Goal: Check status: Check status

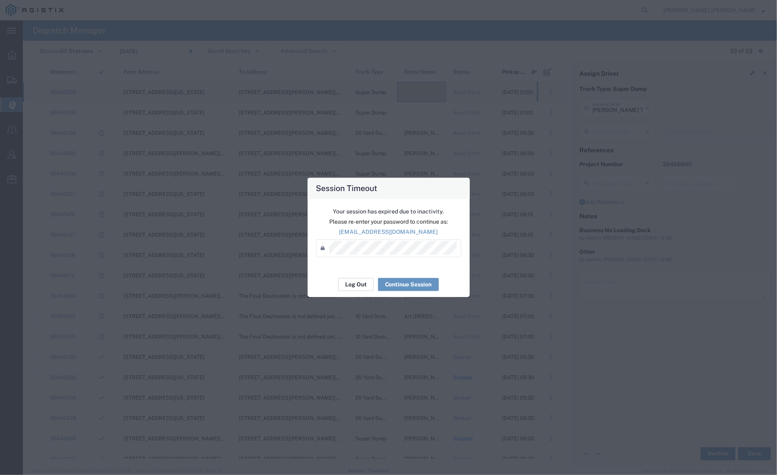
click at [353, 285] on button "Log Out" at bounding box center [355, 284] width 35 height 13
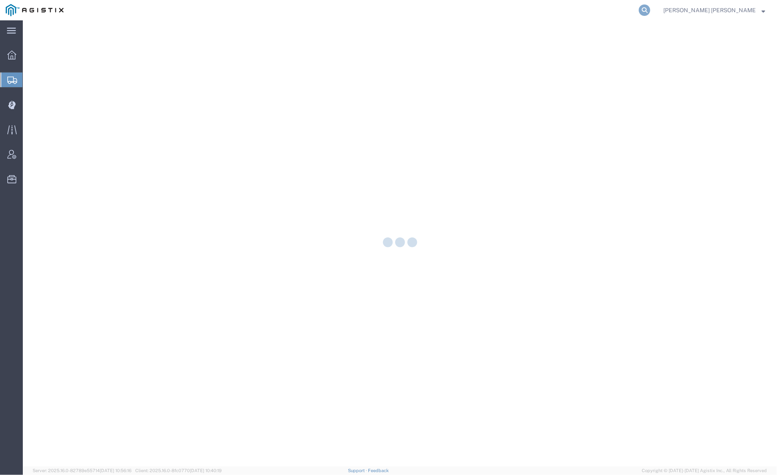
click at [650, 9] on icon at bounding box center [643, 9] width 11 height 11
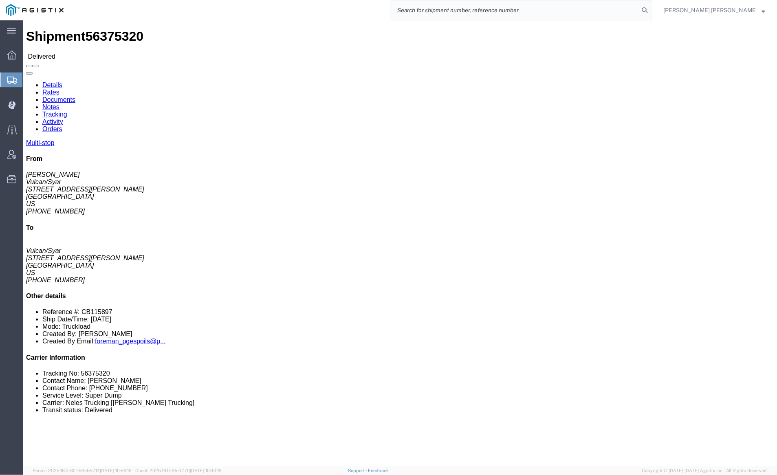
click at [548, 8] on input "search" at bounding box center [515, 10] width 248 height 20
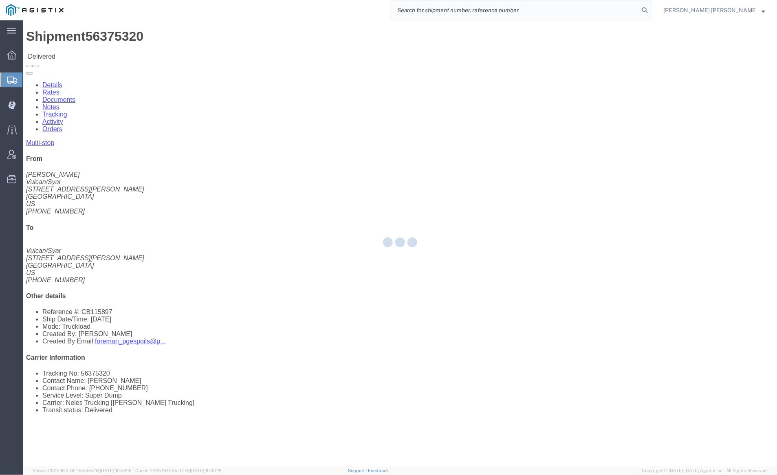
paste input "56351542"
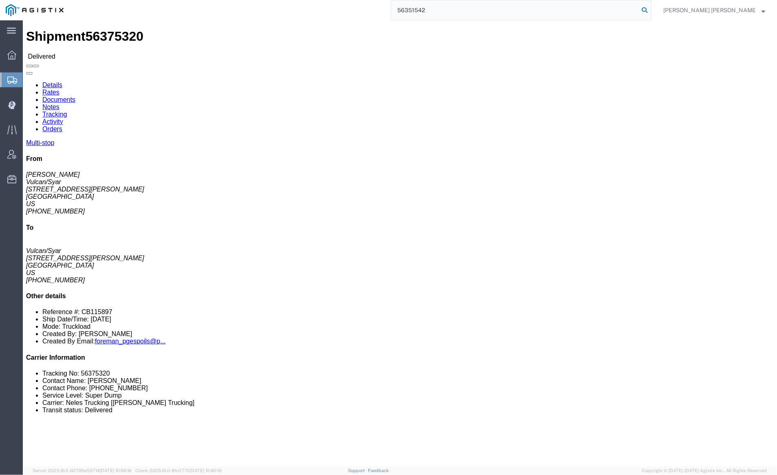
click at [650, 10] on icon at bounding box center [643, 9] width 11 height 11
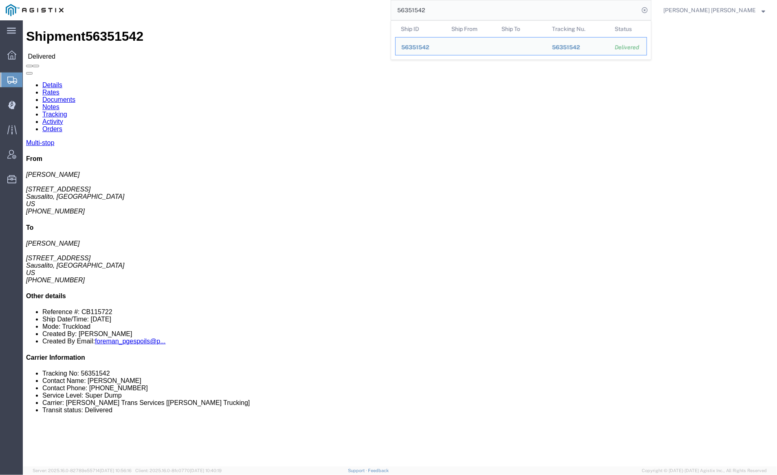
click link "Documents"
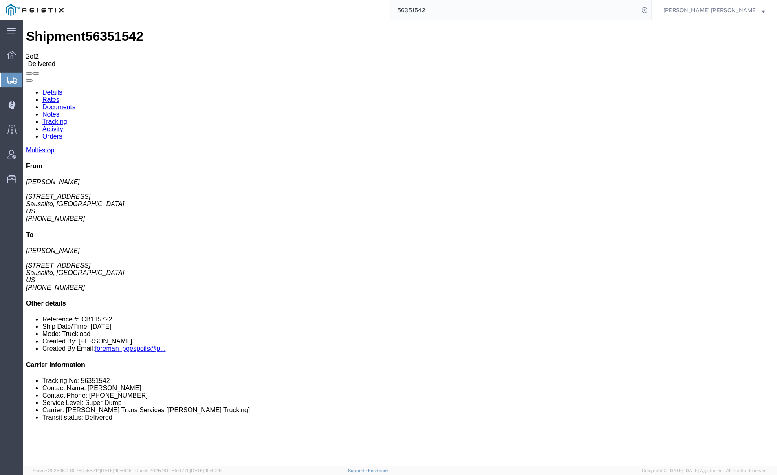
click at [59, 110] on link "Notes" at bounding box center [50, 113] width 17 height 7
click at [461, 13] on input "56351542" at bounding box center [515, 10] width 248 height 20
click at [650, 9] on icon at bounding box center [643, 9] width 11 height 11
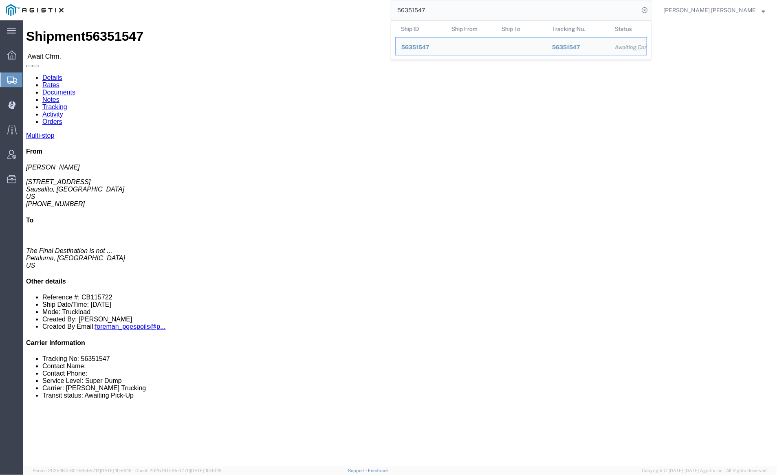
click at [459, 11] on input "56351547" at bounding box center [515, 10] width 248 height 20
paste input "33985"
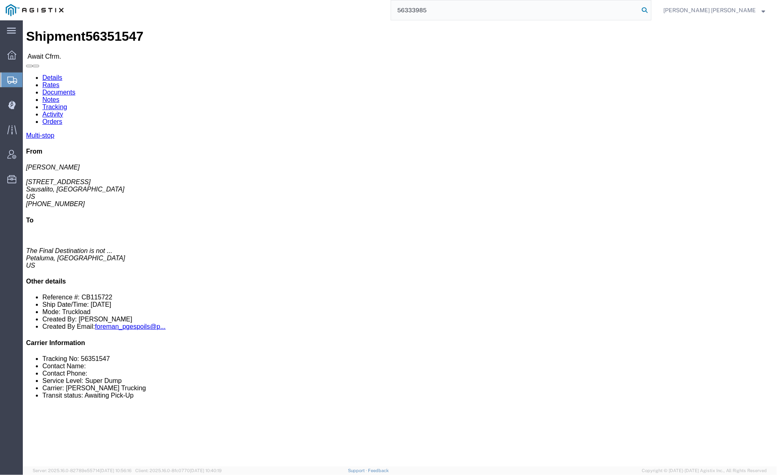
click at [650, 10] on icon at bounding box center [643, 9] width 11 height 11
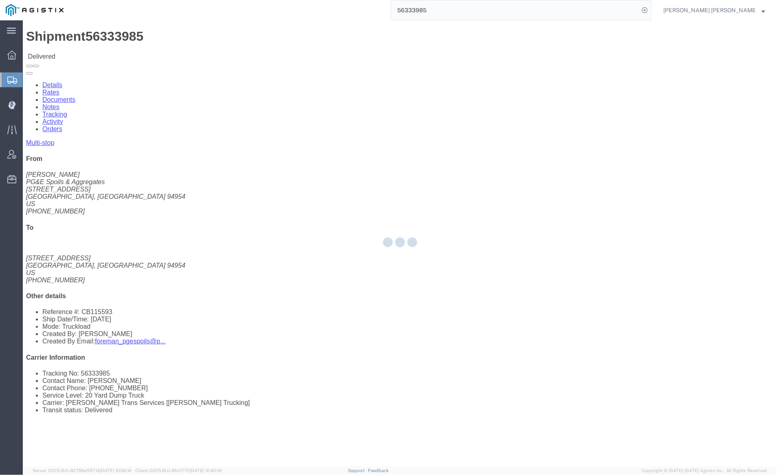
drag, startPoint x: 86, startPoint y: 27, endPoint x: 109, endPoint y: 47, distance: 30.9
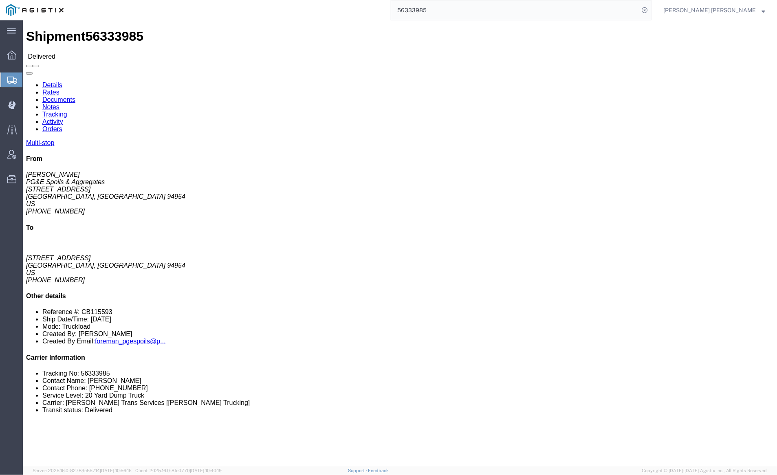
click link "Documents"
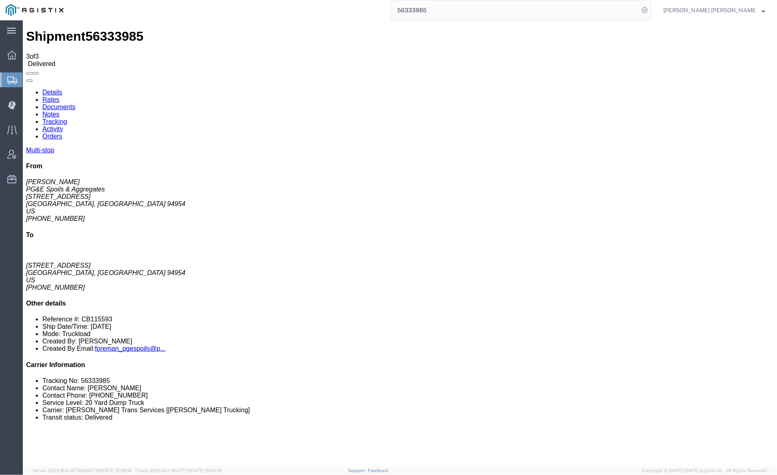
click at [59, 110] on link "Notes" at bounding box center [50, 113] width 17 height 7
click at [447, 4] on input "56333985" at bounding box center [515, 10] width 248 height 20
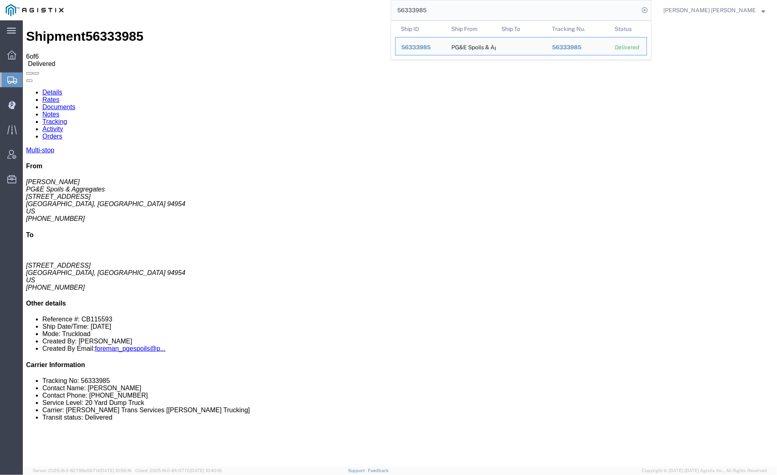
click at [447, 4] on input "56333985" at bounding box center [515, 10] width 248 height 20
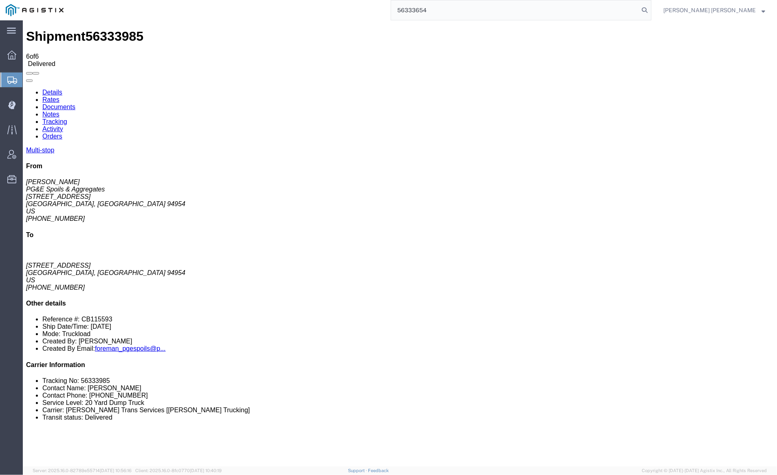
click at [650, 7] on icon at bounding box center [643, 9] width 11 height 11
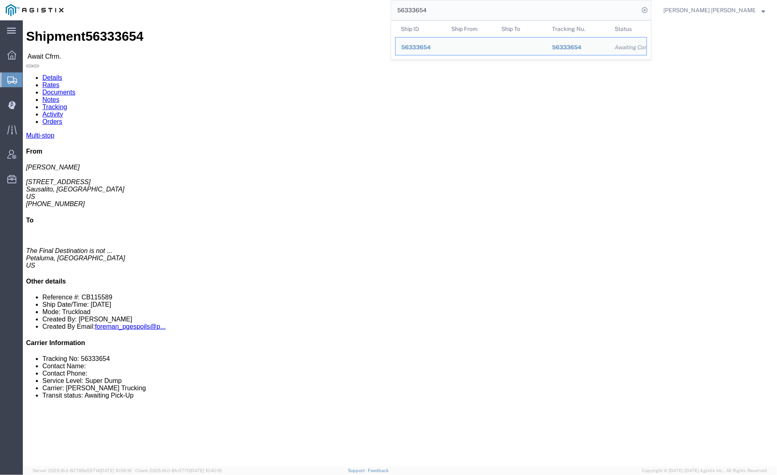
click at [458, 8] on input "56333654" at bounding box center [515, 10] width 248 height 20
paste input "41"
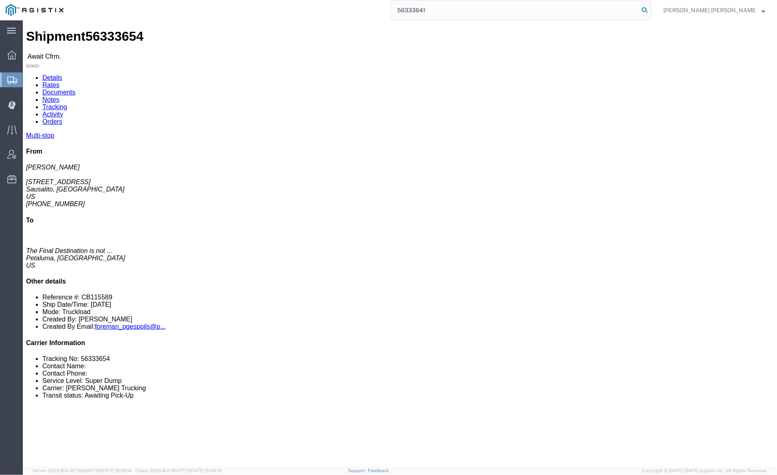
click at [650, 9] on icon at bounding box center [643, 9] width 11 height 11
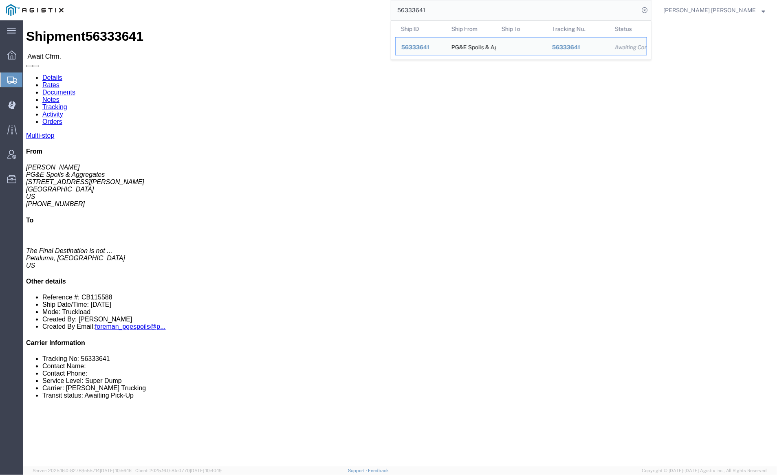
click at [455, 7] on input "56333641" at bounding box center [515, 10] width 248 height 20
paste input "22468"
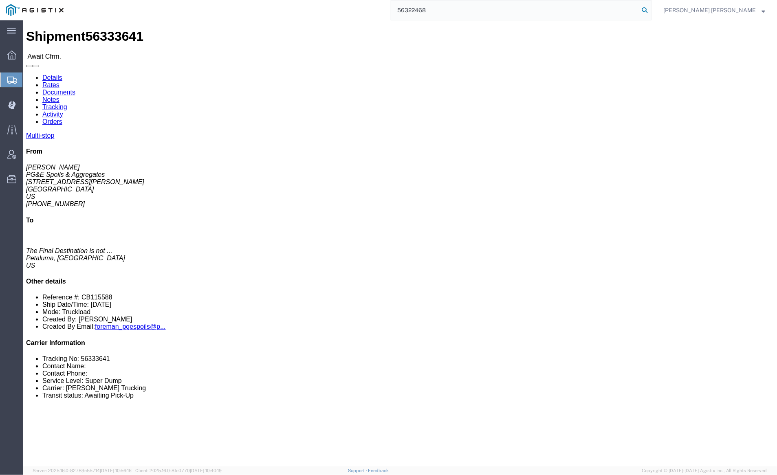
click at [650, 11] on icon at bounding box center [643, 9] width 11 height 11
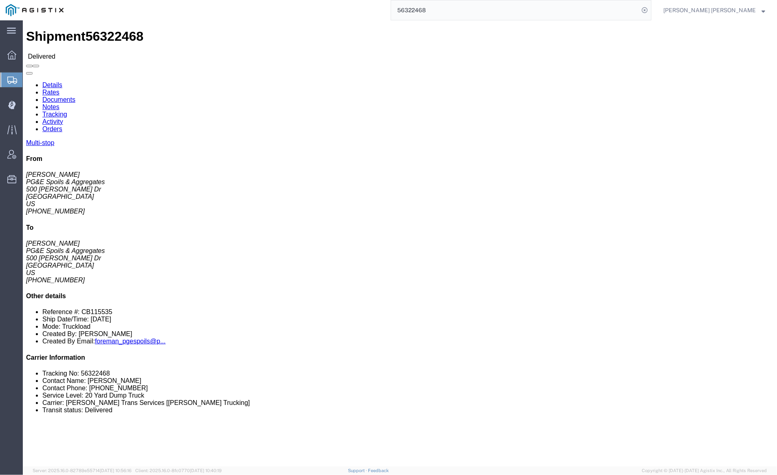
click link "Documents"
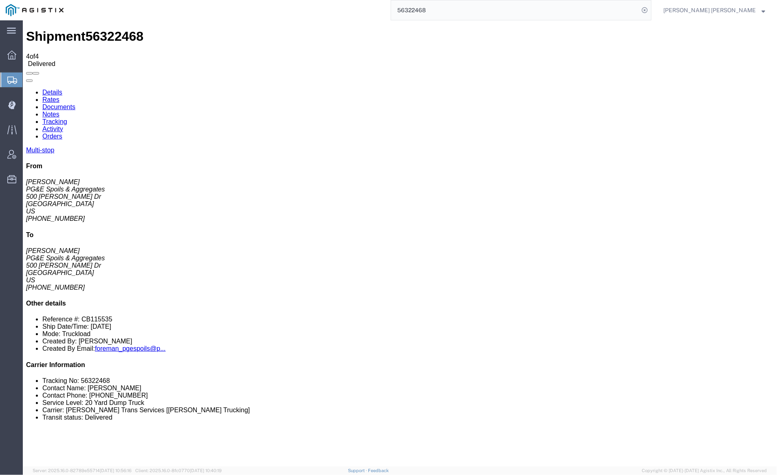
click at [59, 110] on link "Notes" at bounding box center [50, 113] width 17 height 7
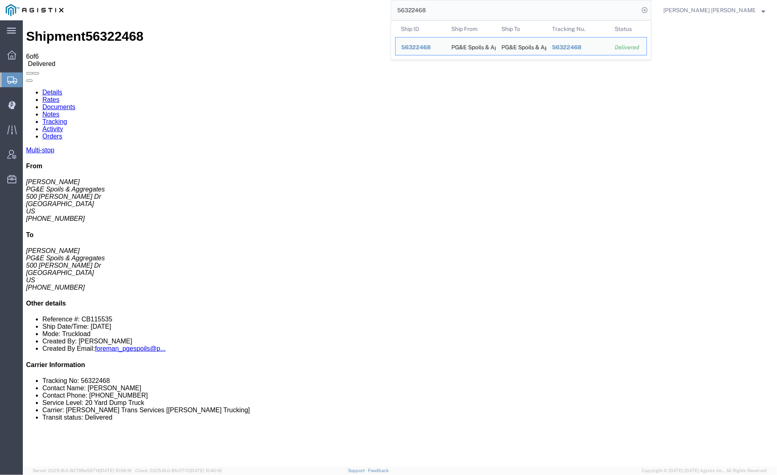
click at [451, 9] on input "56322468" at bounding box center [515, 10] width 248 height 20
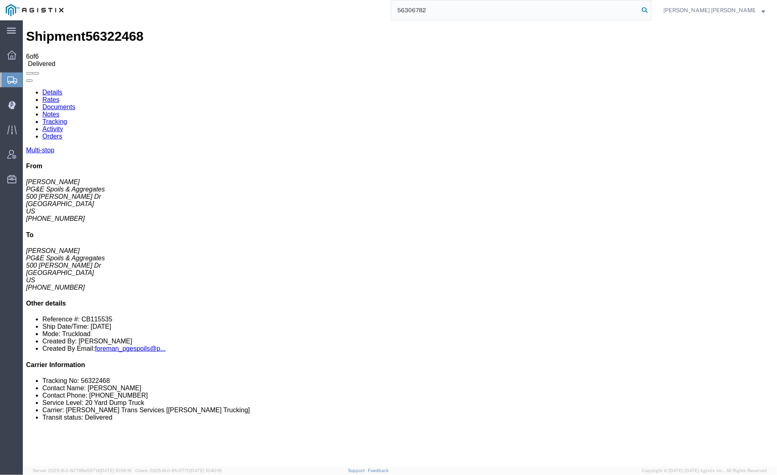
click at [650, 12] on icon at bounding box center [643, 9] width 11 height 11
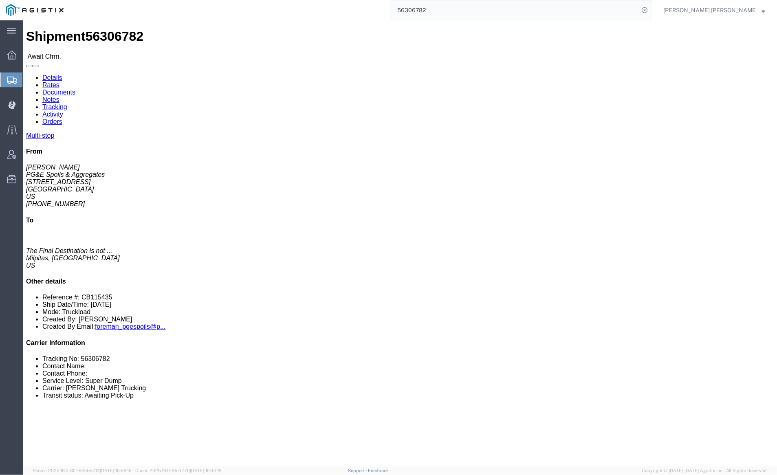
click at [455, 9] on input "56306782" at bounding box center [515, 10] width 248 height 20
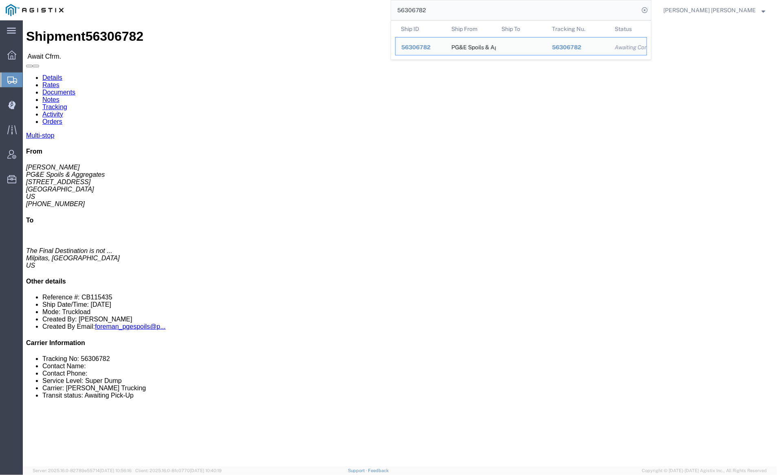
click at [455, 9] on input "56306782" at bounding box center [515, 10] width 248 height 20
paste input "296073"
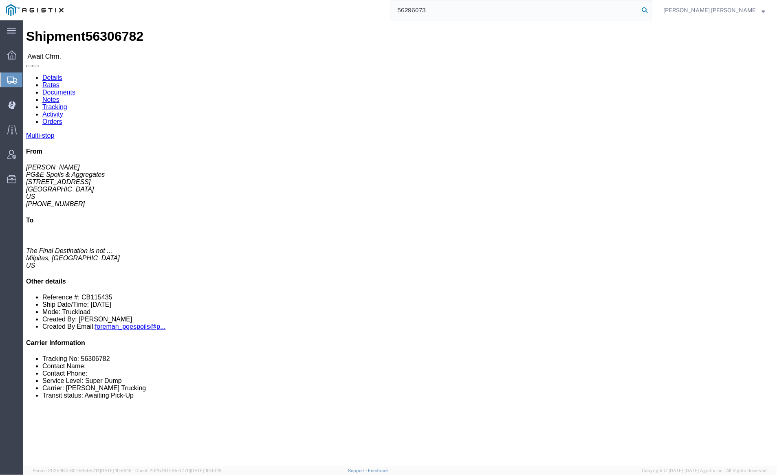
click at [650, 7] on icon at bounding box center [643, 9] width 11 height 11
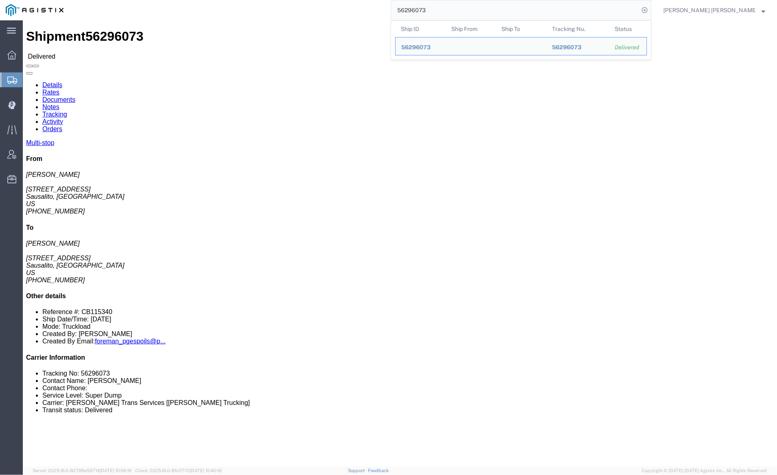
click link "Documents"
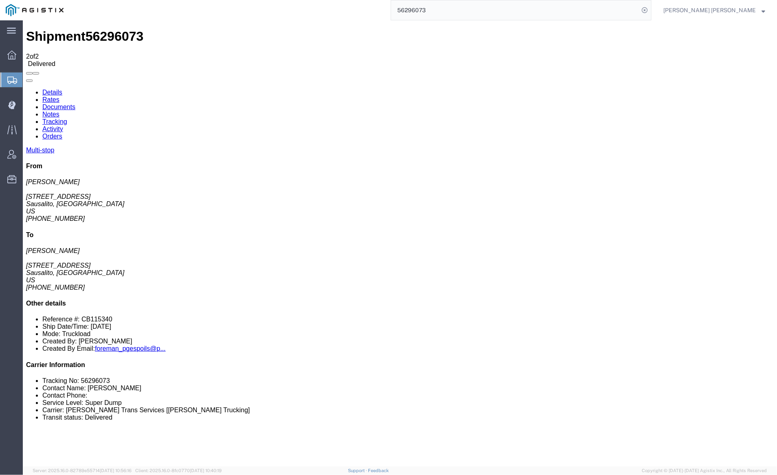
click at [59, 110] on link "Notes" at bounding box center [50, 113] width 17 height 7
click at [461, 8] on input "56296073" at bounding box center [515, 10] width 248 height 20
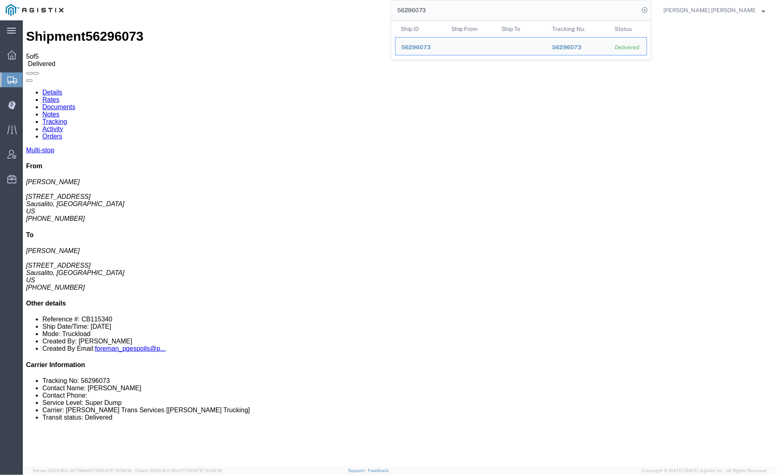
click at [461, 8] on input "56296073" at bounding box center [515, 10] width 248 height 20
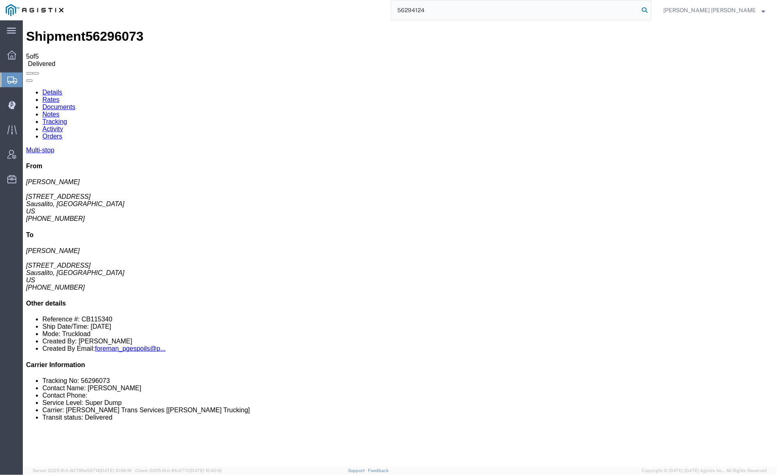
click at [650, 9] on icon at bounding box center [643, 9] width 11 height 11
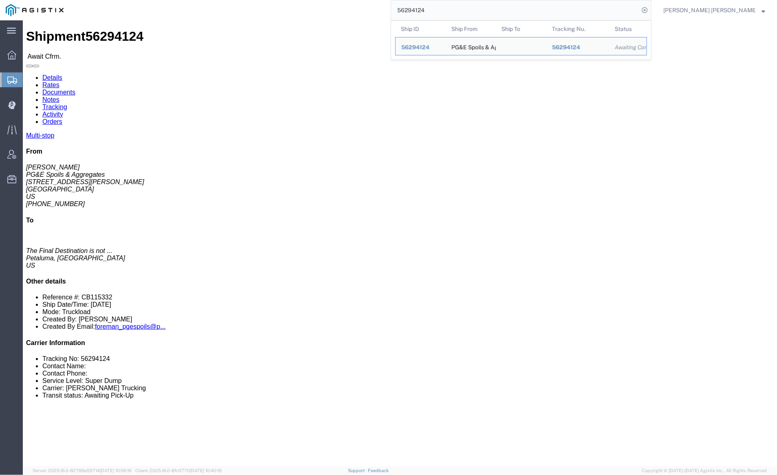
click at [452, 11] on input "56294124" at bounding box center [515, 10] width 248 height 20
click at [457, 9] on input "56294124" at bounding box center [515, 10] width 248 height 20
paste input "83333"
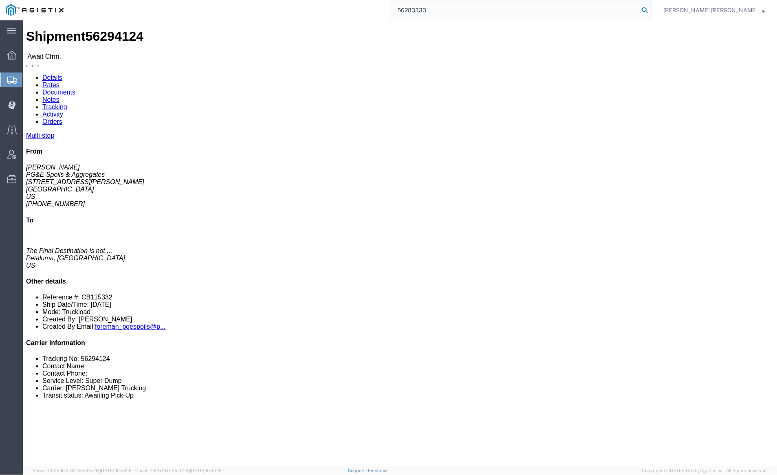
click at [650, 9] on icon at bounding box center [643, 9] width 11 height 11
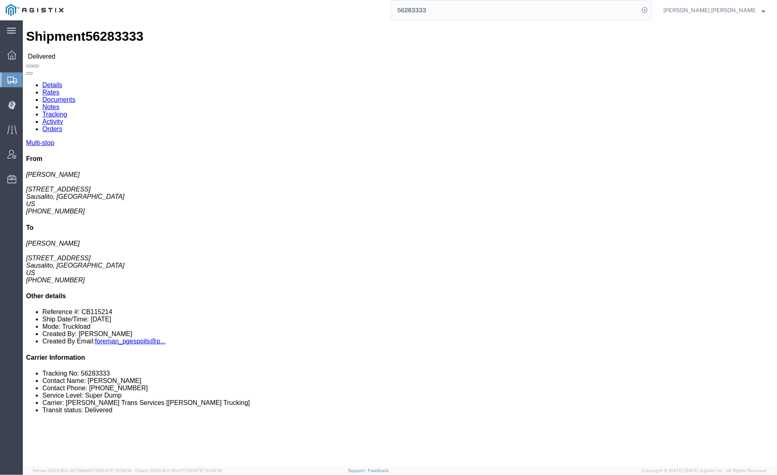
click link "Documents"
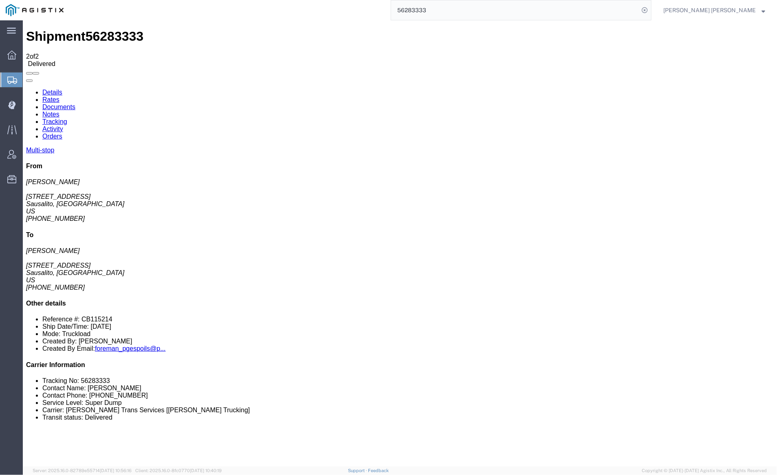
click at [59, 110] on link "Notes" at bounding box center [50, 113] width 17 height 7
click at [460, 15] on input "56283333" at bounding box center [515, 10] width 248 height 20
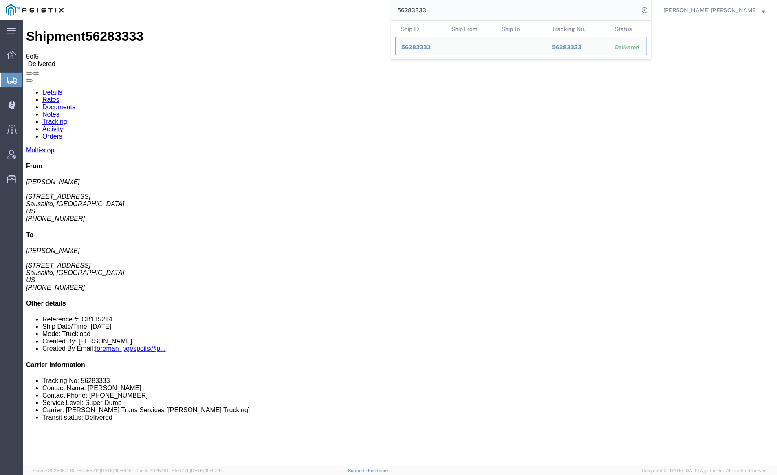
paste input "5"
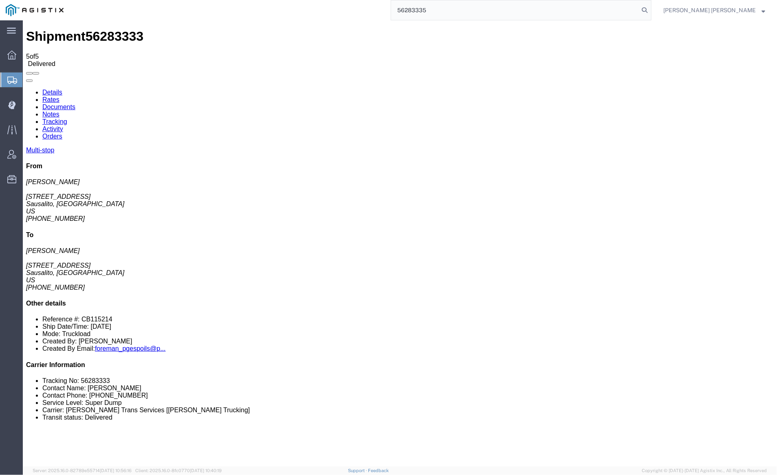
drag, startPoint x: 693, startPoint y: 9, endPoint x: 660, endPoint y: 1, distance: 33.7
click at [650, 9] on icon at bounding box center [643, 9] width 11 height 11
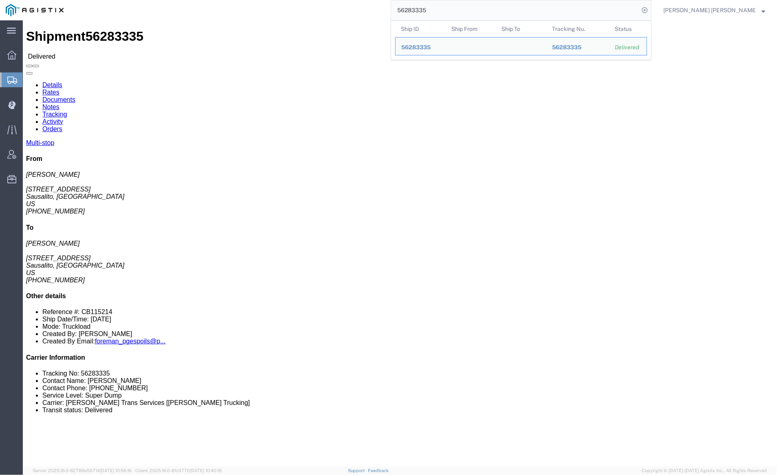
click link "Documents"
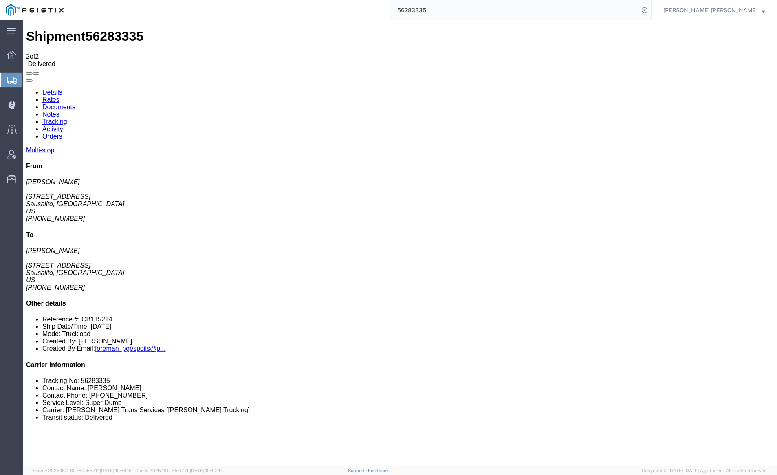
click at [59, 110] on link "Notes" at bounding box center [50, 113] width 17 height 7
click at [457, 9] on input "56283335" at bounding box center [515, 10] width 248 height 20
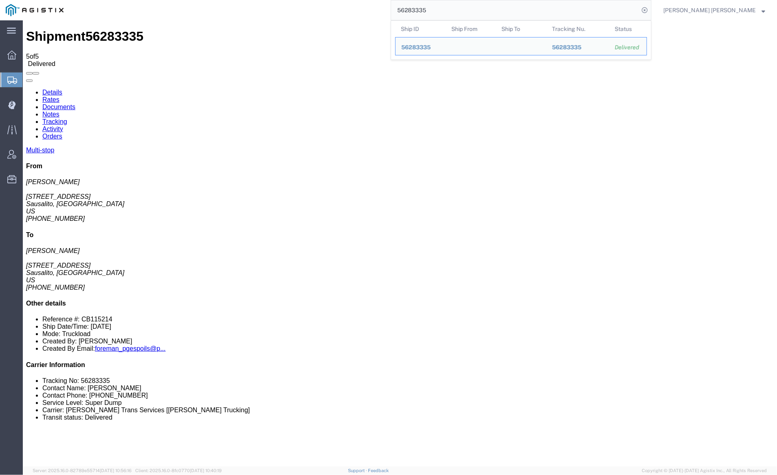
click at [457, 9] on input "56283335" at bounding box center [515, 10] width 248 height 20
paste input "36090"
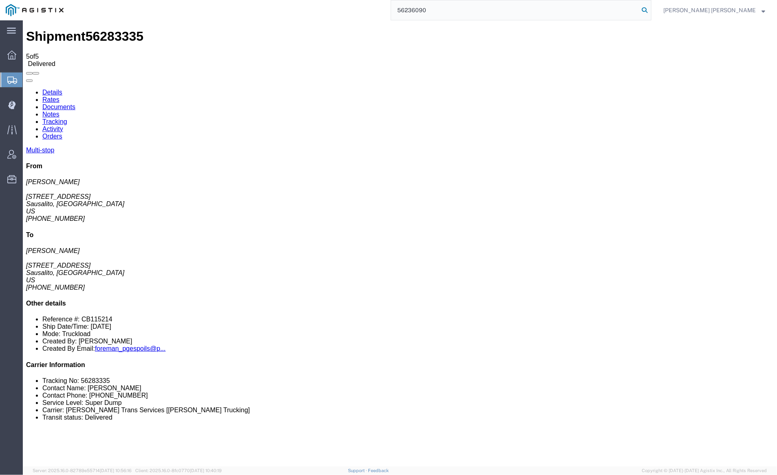
click at [650, 11] on icon at bounding box center [643, 9] width 11 height 11
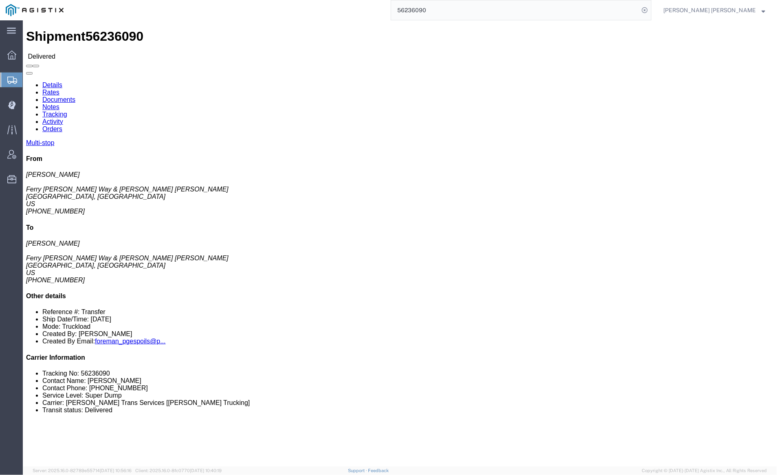
click link "Documents"
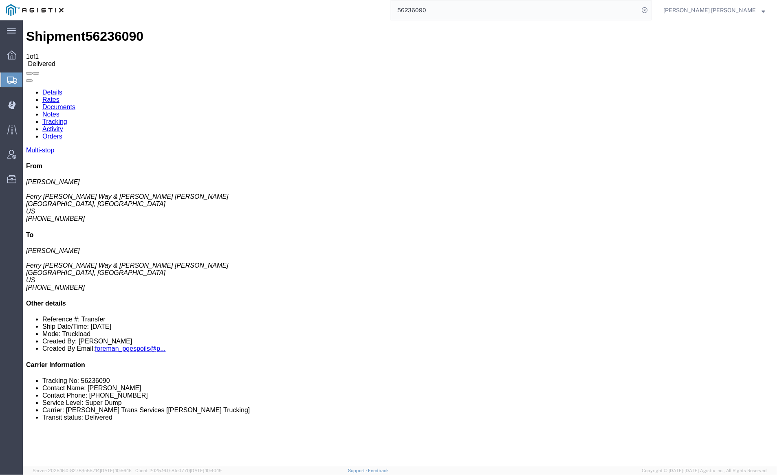
click at [59, 110] on link "Notes" at bounding box center [50, 113] width 17 height 7
click at [452, 11] on input "56236090" at bounding box center [515, 10] width 248 height 20
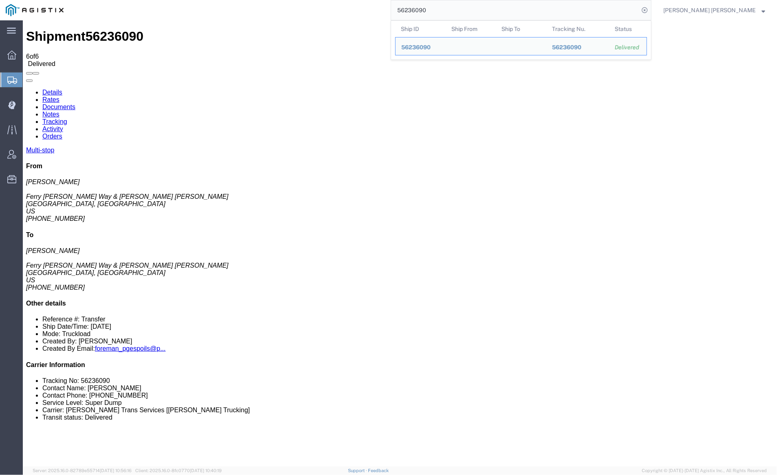
click at [452, 11] on input "56236090" at bounding box center [515, 10] width 248 height 20
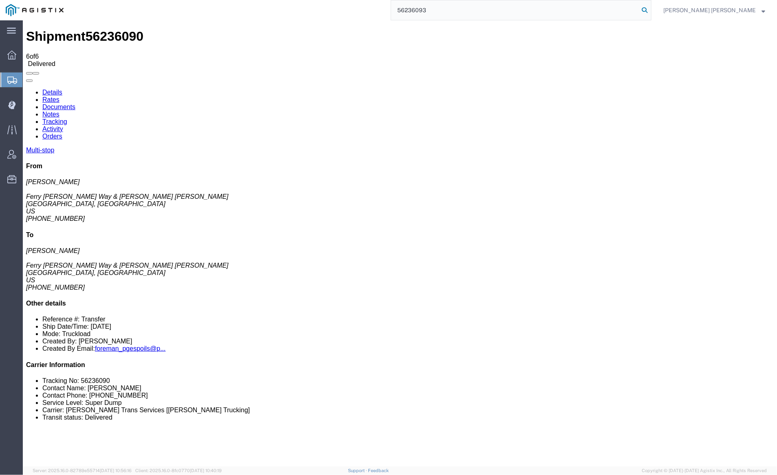
click at [650, 8] on icon at bounding box center [643, 9] width 11 height 11
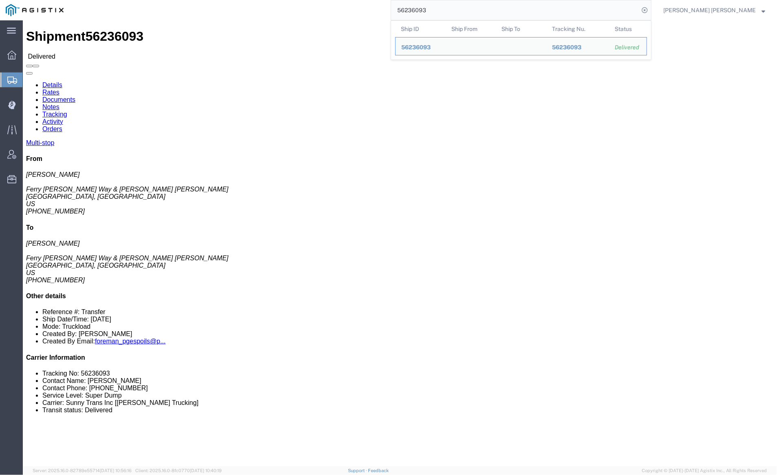
click link "Documents"
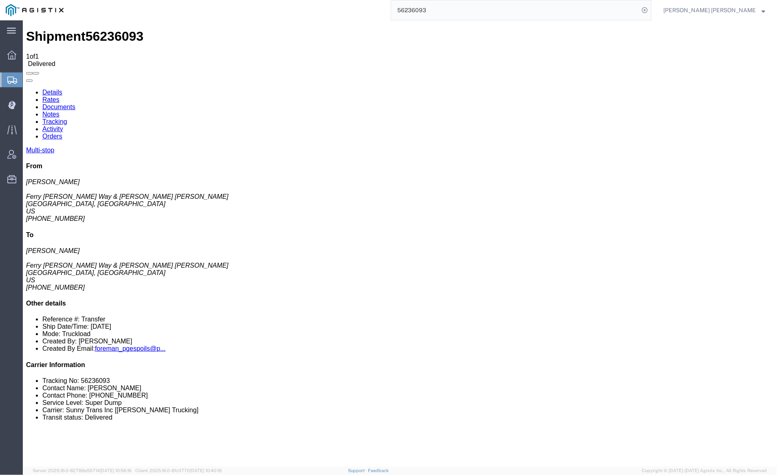
click at [59, 110] on link "Notes" at bounding box center [50, 113] width 17 height 7
click at [452, 2] on input "56236093" at bounding box center [515, 10] width 248 height 20
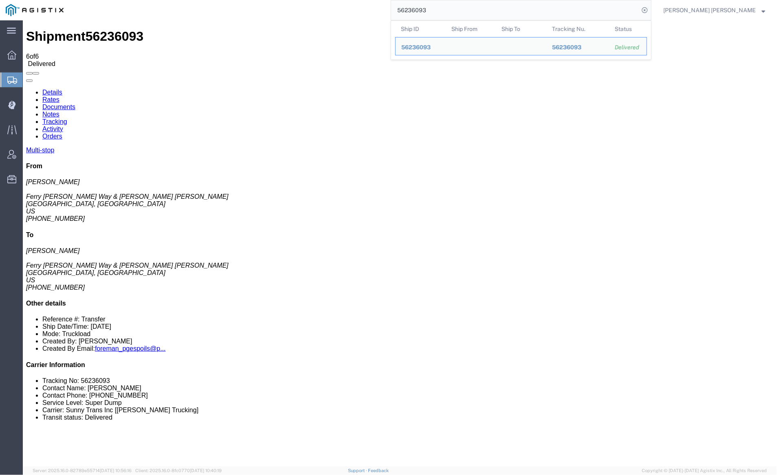
click at [452, 2] on input "56236093" at bounding box center [515, 10] width 248 height 20
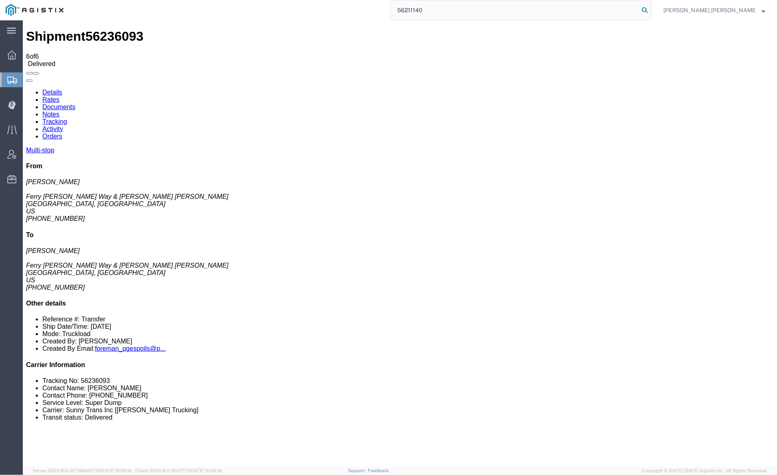
click at [650, 9] on icon at bounding box center [643, 9] width 11 height 11
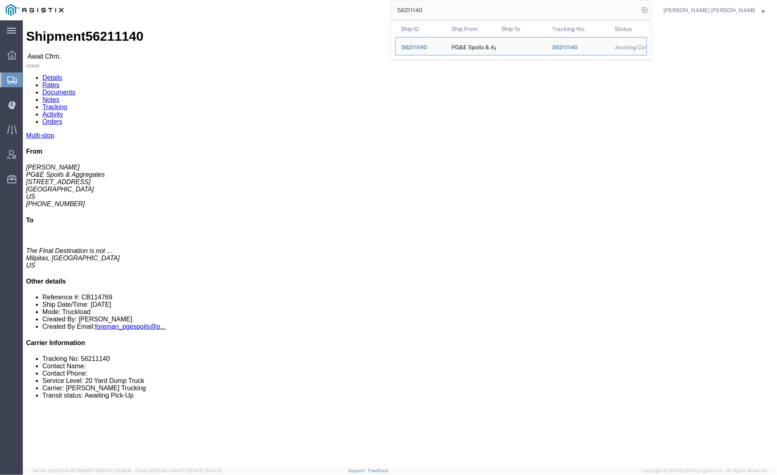
click at [445, 7] on input "56211140" at bounding box center [515, 10] width 248 height 20
paste input "11"
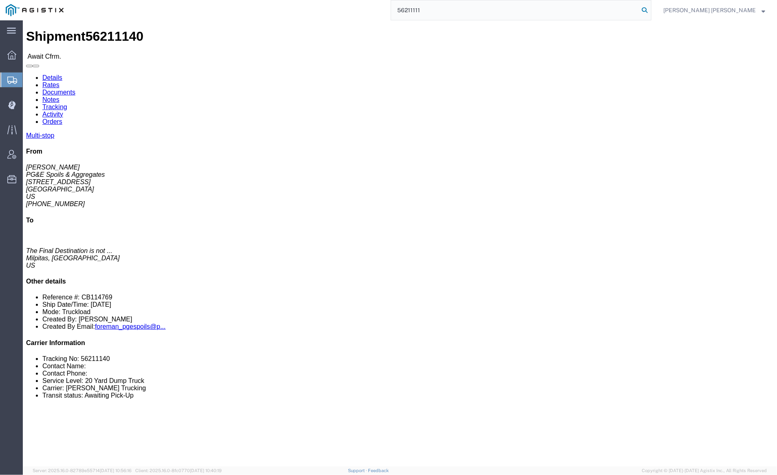
click at [650, 10] on icon at bounding box center [643, 9] width 11 height 11
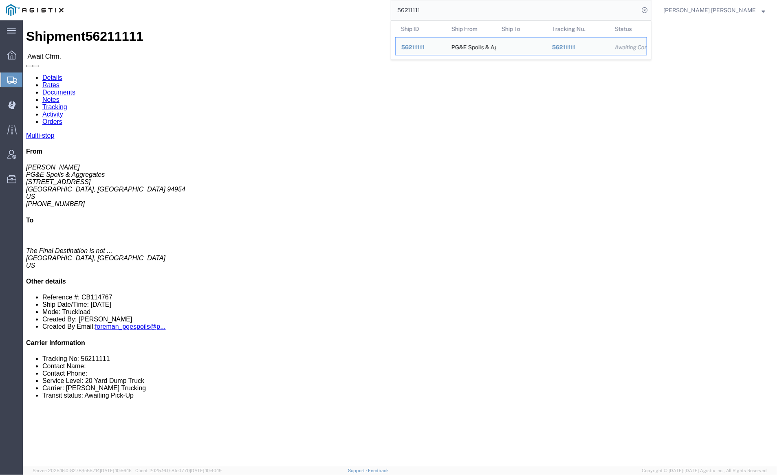
click at [451, 9] on input "56211111" at bounding box center [515, 10] width 248 height 20
paste input "196630"
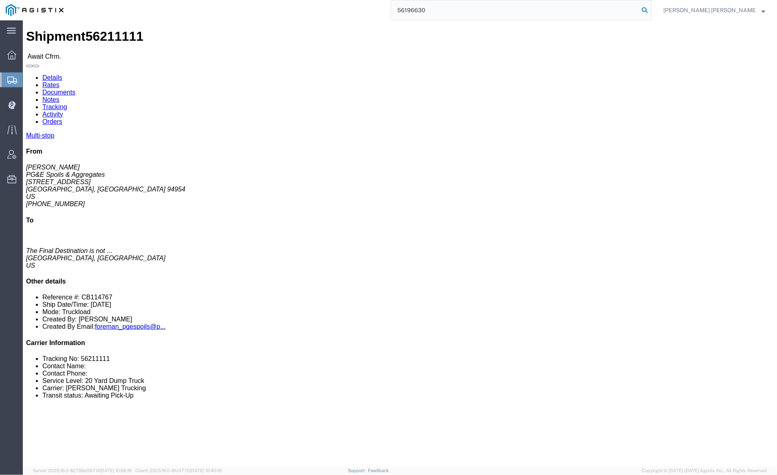
click at [650, 9] on icon at bounding box center [643, 9] width 11 height 11
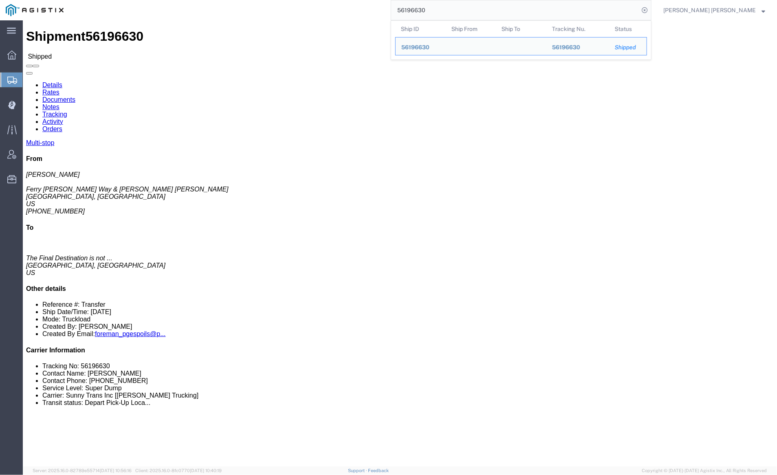
click link "Documents"
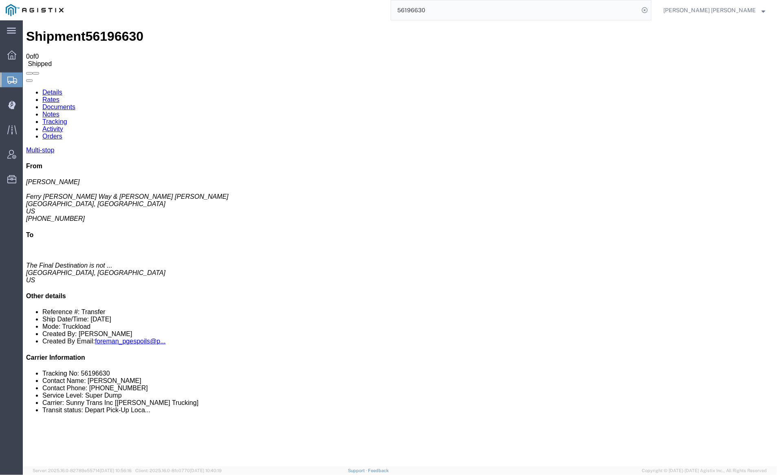
click at [448, 8] on input "56196630" at bounding box center [515, 10] width 248 height 20
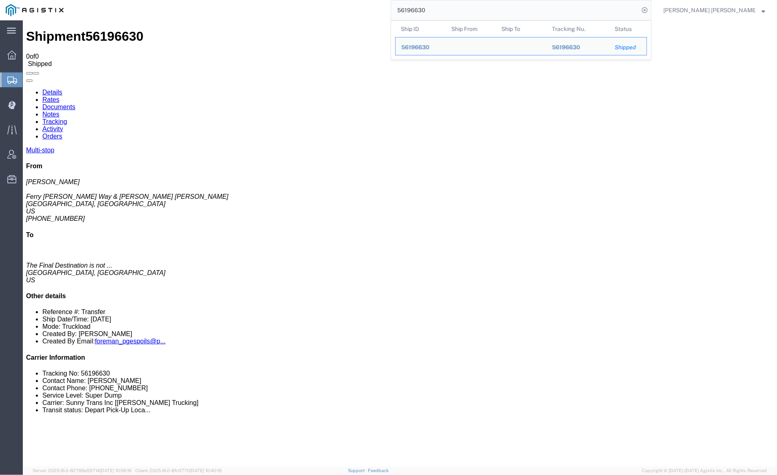
paste input "85236"
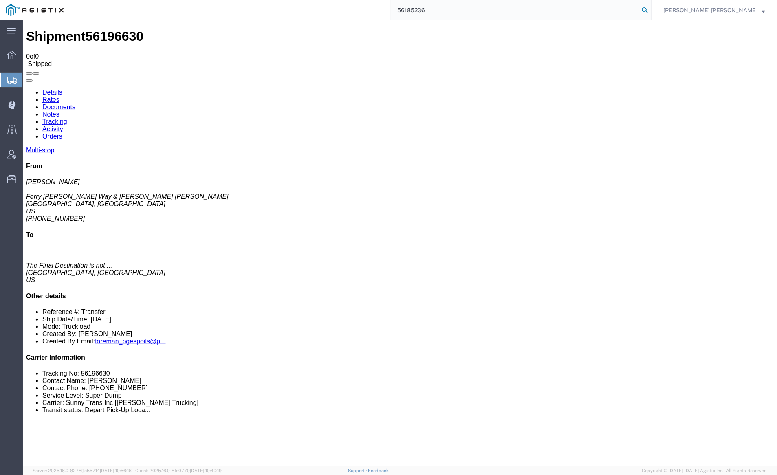
click at [650, 8] on icon at bounding box center [643, 9] width 11 height 11
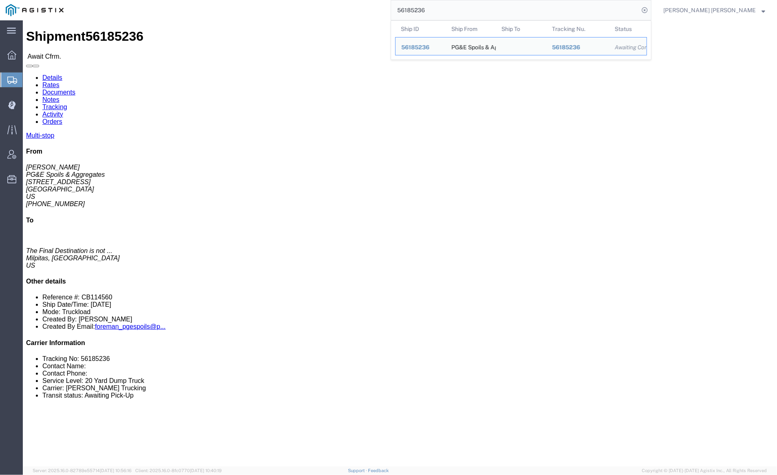
click at [453, 8] on input "56185236" at bounding box center [515, 10] width 248 height 20
paste input "67984"
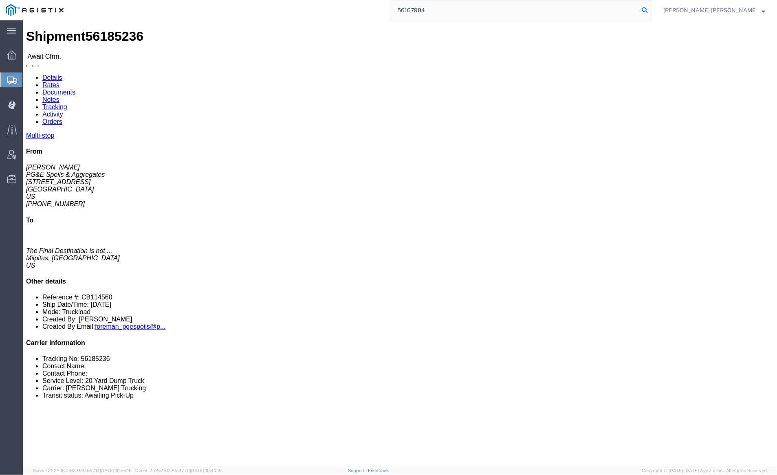
click at [650, 12] on icon at bounding box center [643, 9] width 11 height 11
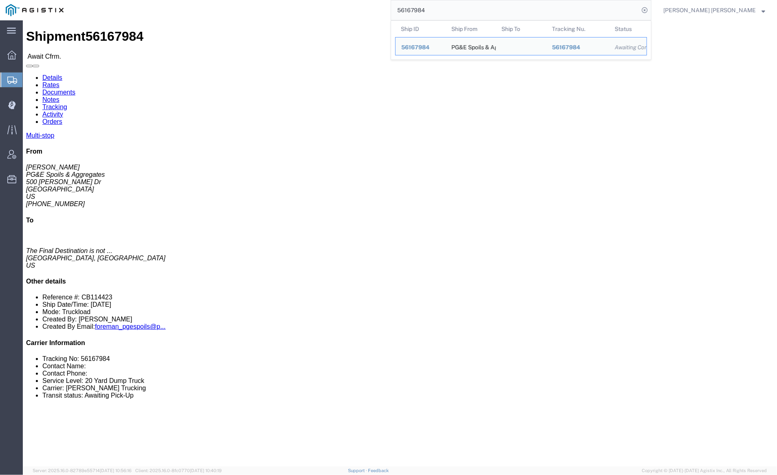
click at [449, 13] on input "56167984" at bounding box center [515, 10] width 248 height 20
paste input "76"
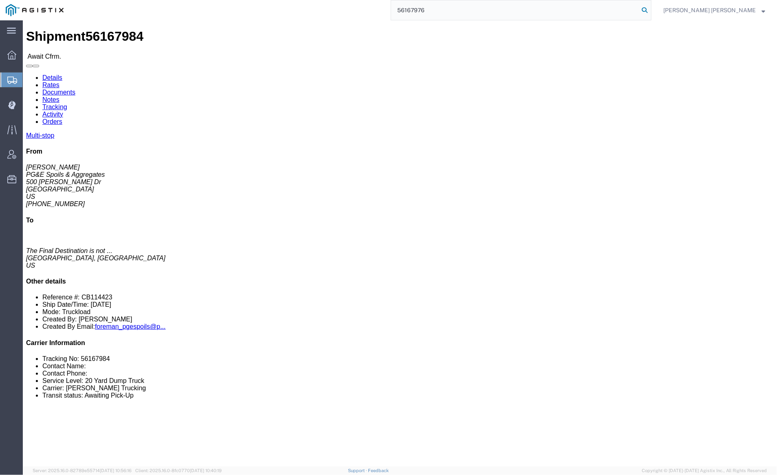
click at [650, 7] on icon at bounding box center [643, 9] width 11 height 11
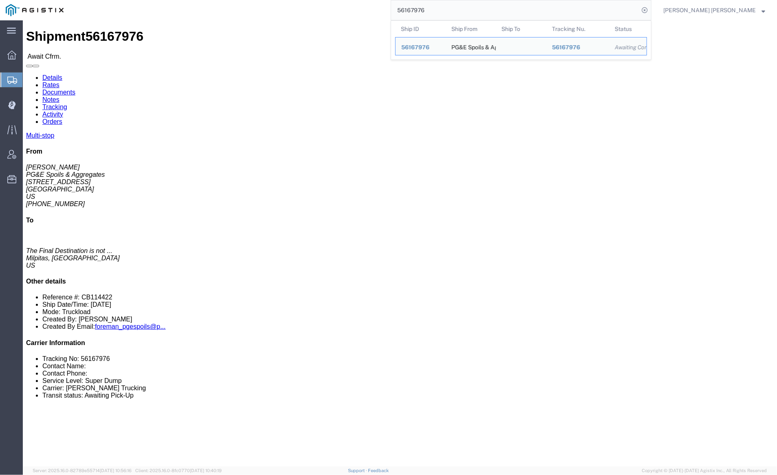
click at [461, 7] on input "56167976" at bounding box center [515, 10] width 248 height 20
paste input "8107"
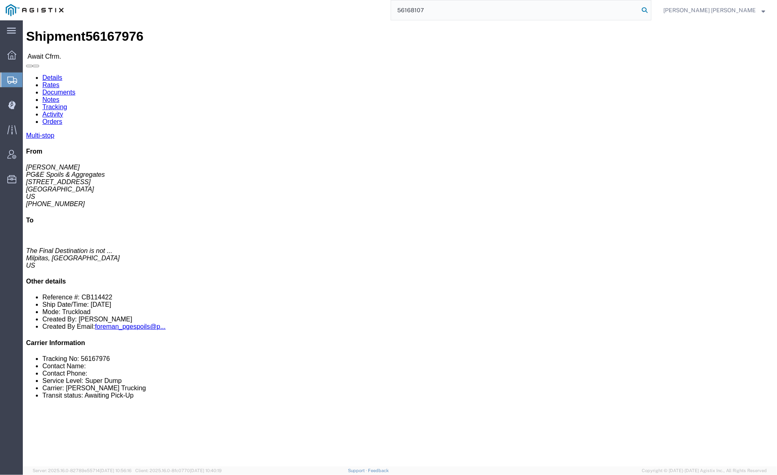
click at [650, 9] on icon at bounding box center [643, 9] width 11 height 11
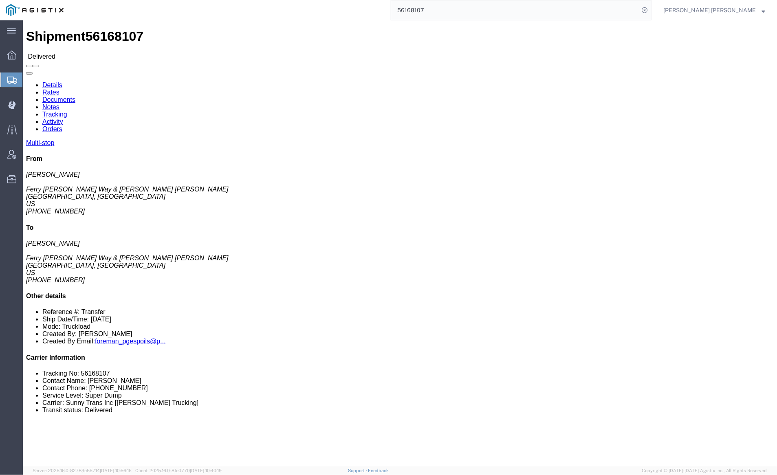
click link "Documents"
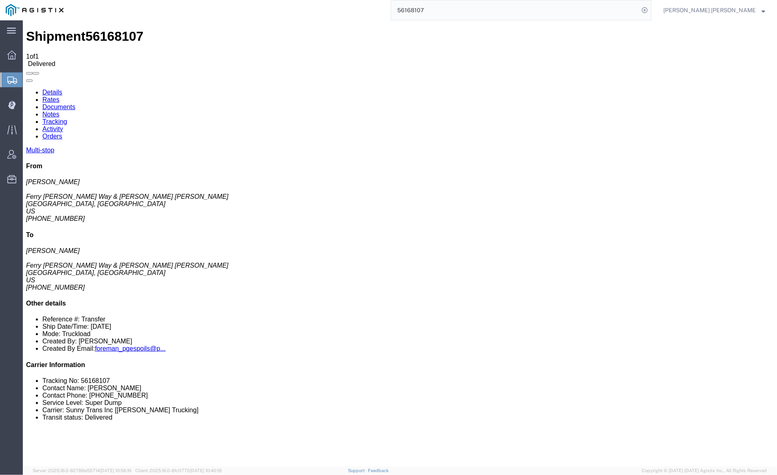
click at [59, 110] on link "Notes" at bounding box center [50, 113] width 17 height 7
click at [453, 9] on input "56168107" at bounding box center [515, 10] width 248 height 20
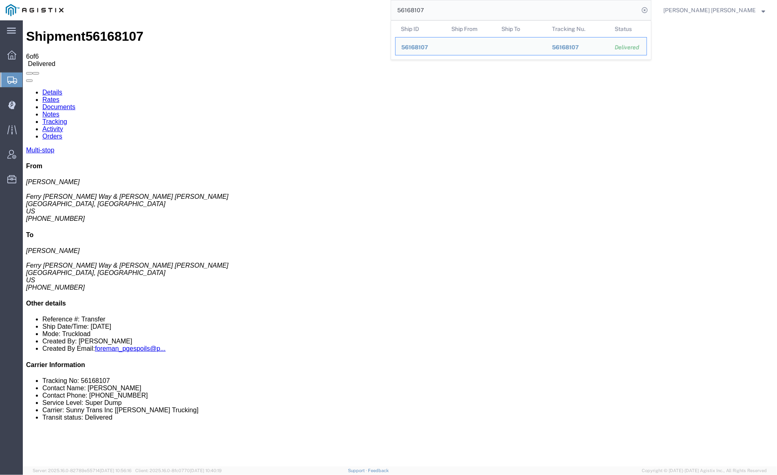
paste input "10"
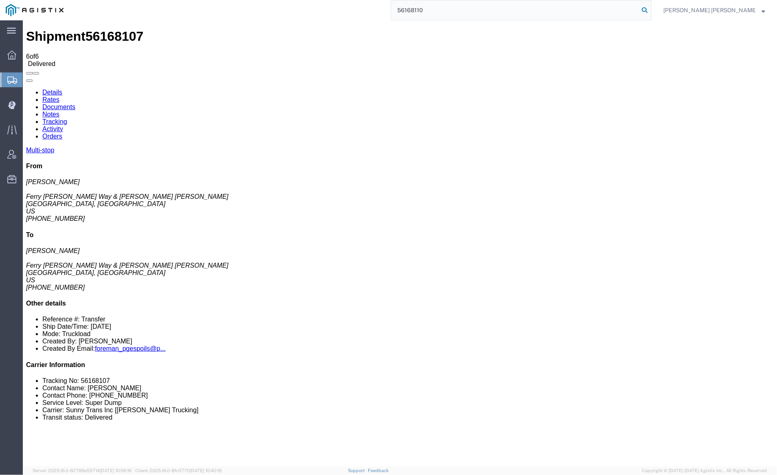
click at [650, 9] on icon at bounding box center [643, 9] width 11 height 11
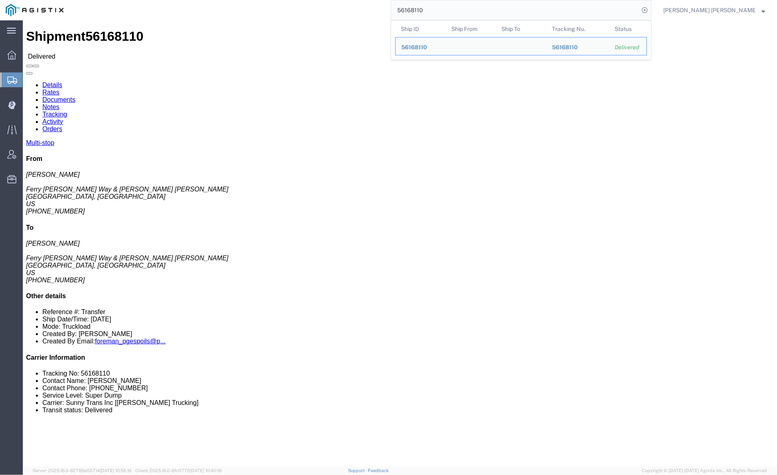
click link "Documents"
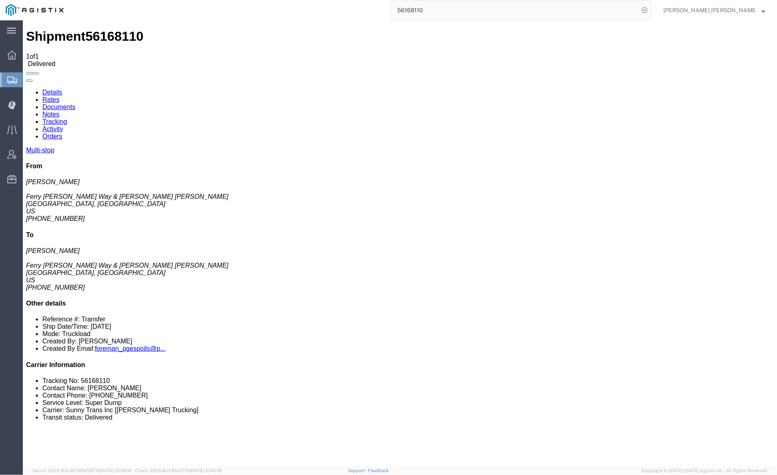
click at [463, 11] on input "56168110" at bounding box center [515, 10] width 248 height 20
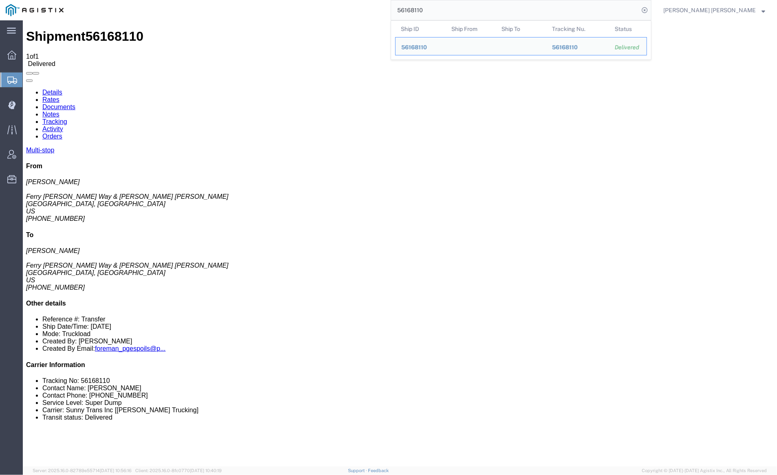
click at [463, 11] on input "56168110" at bounding box center [515, 10] width 248 height 20
paste input "2"
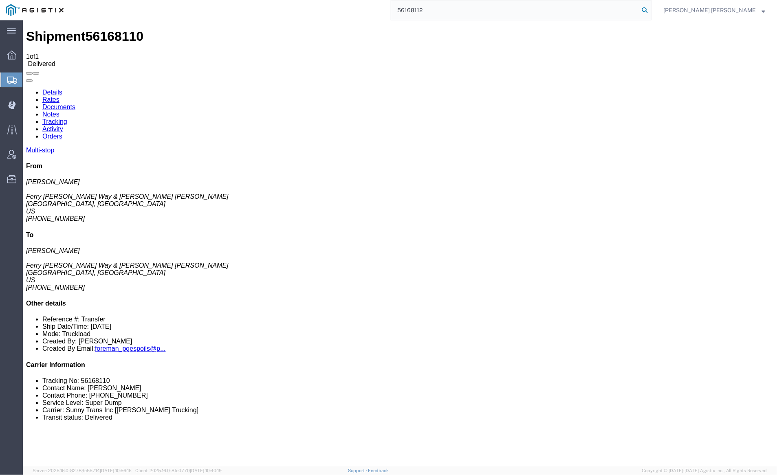
click at [650, 10] on icon at bounding box center [643, 9] width 11 height 11
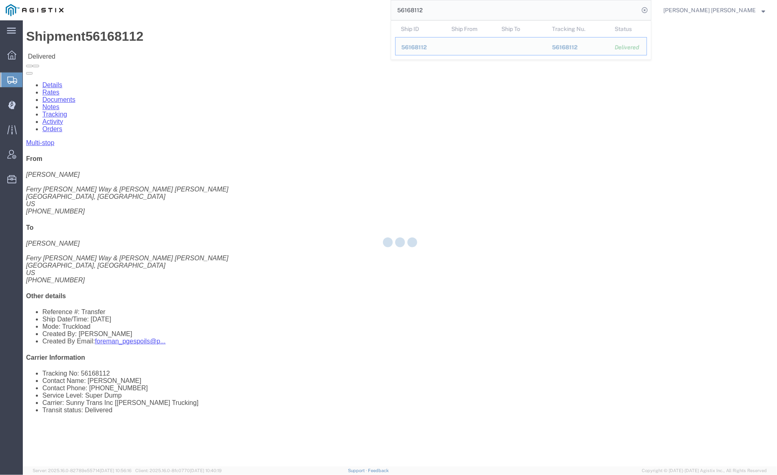
click link "Documents"
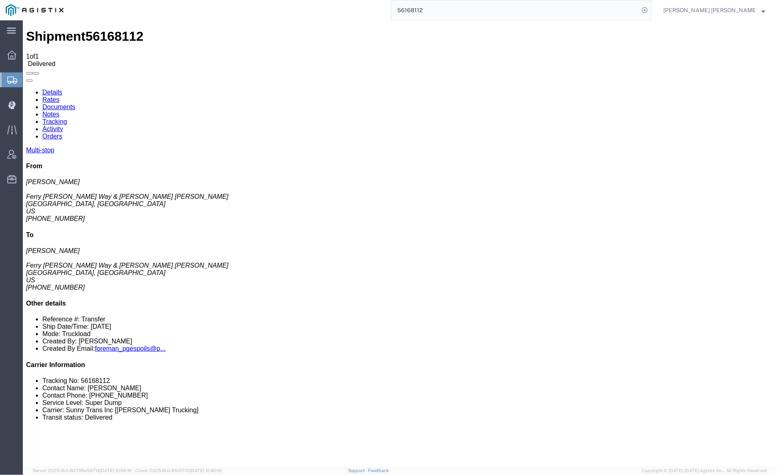
click at [59, 110] on link "Notes" at bounding box center [50, 113] width 17 height 7
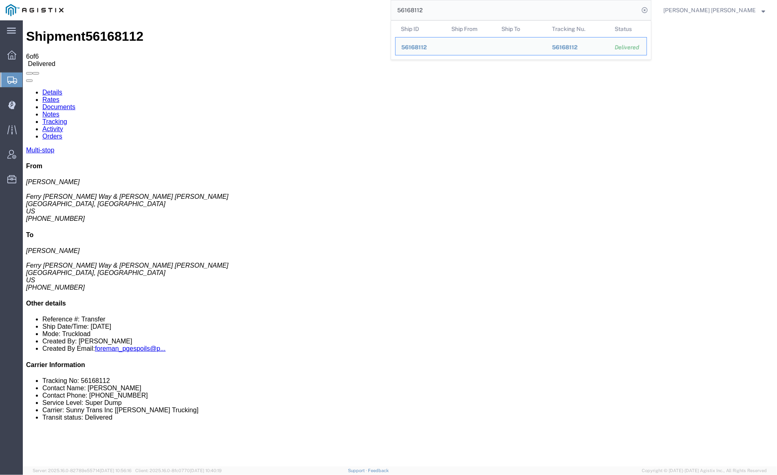
click at [459, 8] on input "56168112" at bounding box center [515, 10] width 248 height 20
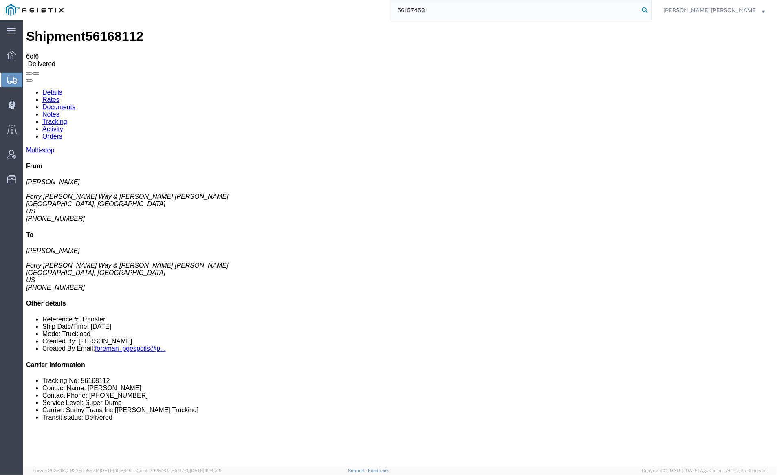
click at [650, 6] on icon at bounding box center [643, 9] width 11 height 11
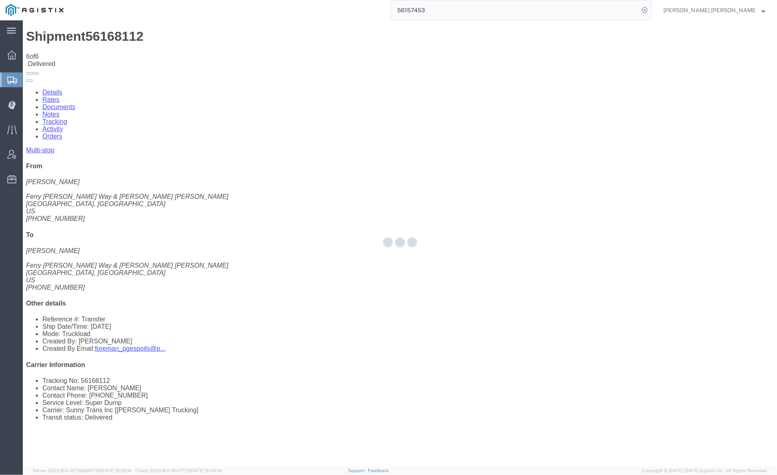
click at [308, 28] on div at bounding box center [400, 243] width 754 height 446
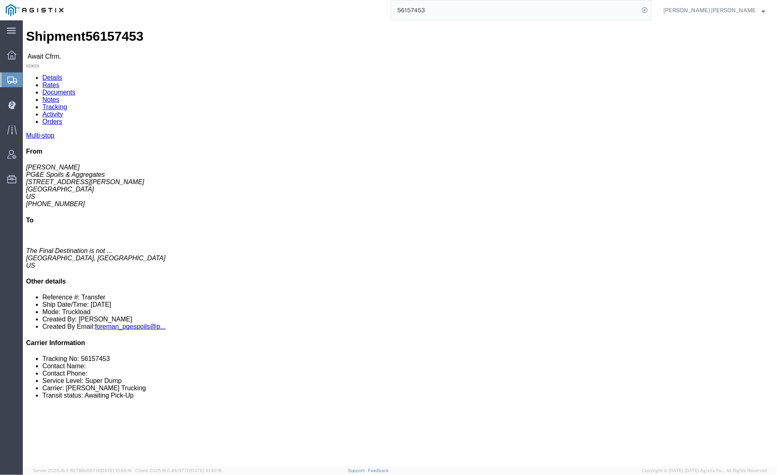
click at [450, 13] on input "56157453" at bounding box center [515, 10] width 248 height 20
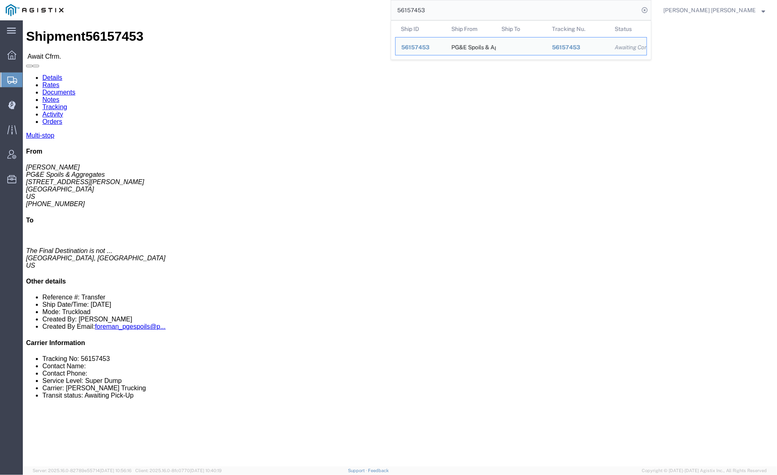
click at [450, 13] on input "56157453" at bounding box center [515, 10] width 248 height 20
paste input "30067"
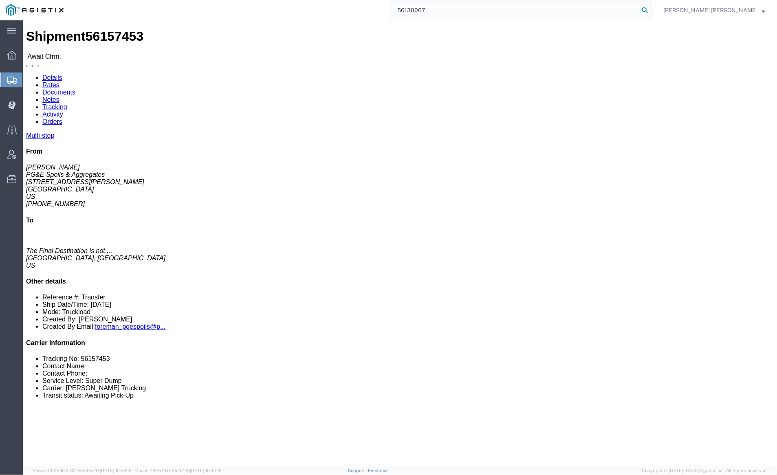
click at [650, 11] on icon at bounding box center [643, 9] width 11 height 11
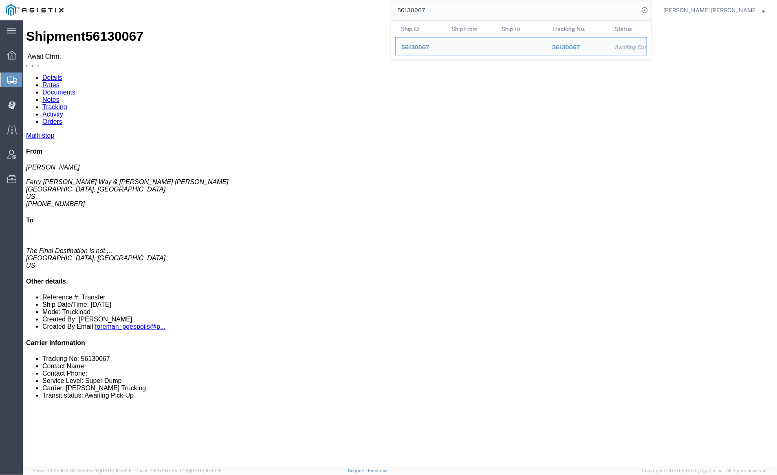
click at [459, 6] on input "56130067" at bounding box center [515, 10] width 248 height 20
paste input "17745"
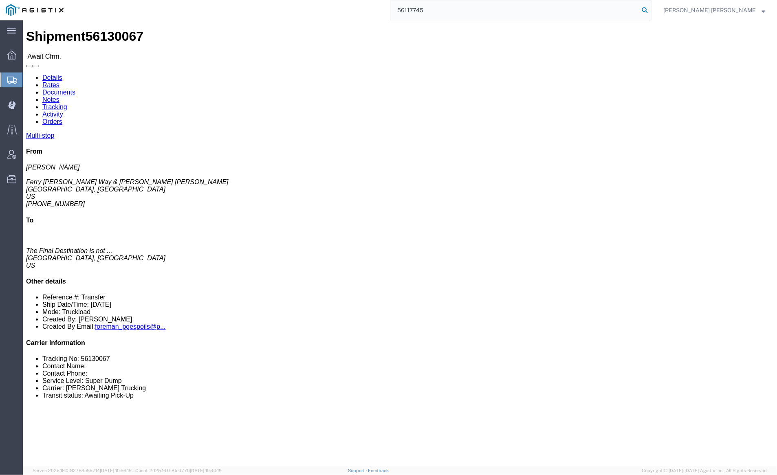
click at [650, 8] on icon at bounding box center [643, 9] width 11 height 11
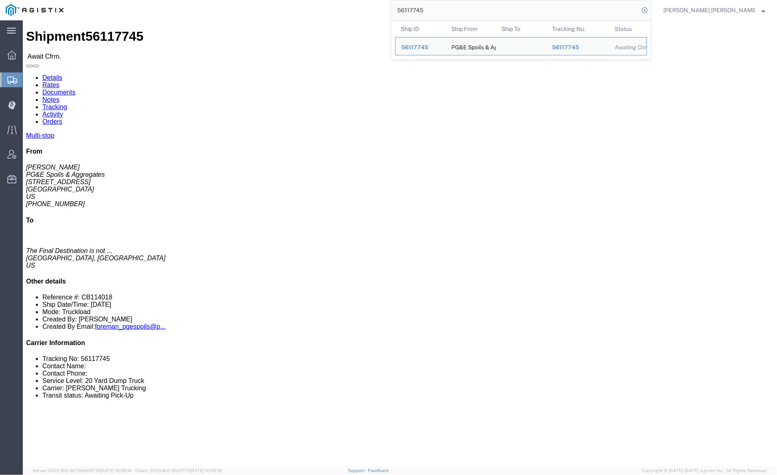
click at [443, 11] on input "56117745" at bounding box center [515, 10] width 248 height 20
click at [451, 9] on input "56117745" at bounding box center [515, 10] width 248 height 20
paste input "075816"
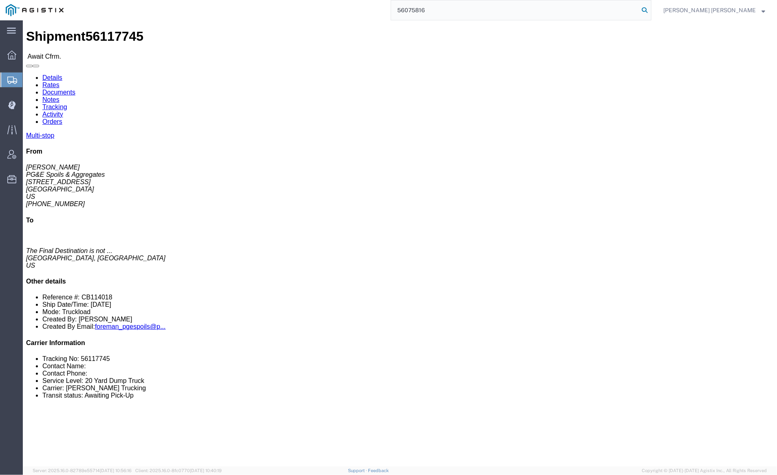
click at [650, 8] on icon at bounding box center [643, 9] width 11 height 11
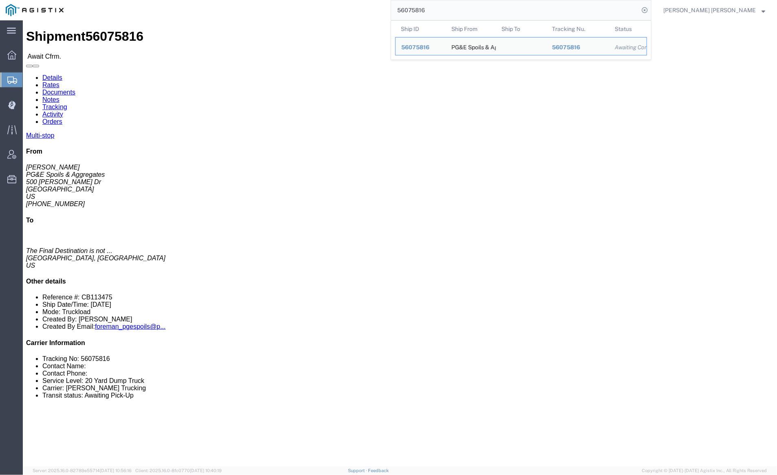
click at [452, 7] on input "56075816" at bounding box center [515, 10] width 248 height 20
paste input "61303"
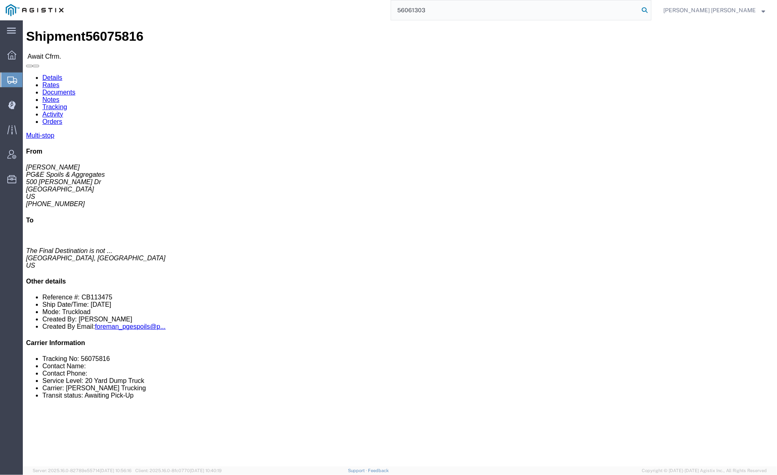
click at [650, 9] on icon at bounding box center [643, 9] width 11 height 11
click at [463, 9] on input "56061303" at bounding box center [515, 10] width 248 height 20
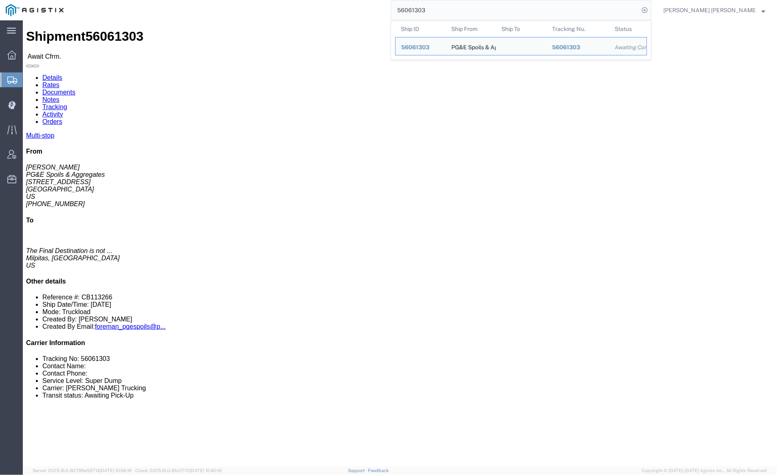
click at [463, 9] on input "56061303" at bounding box center [515, 10] width 248 height 20
paste input "5968300"
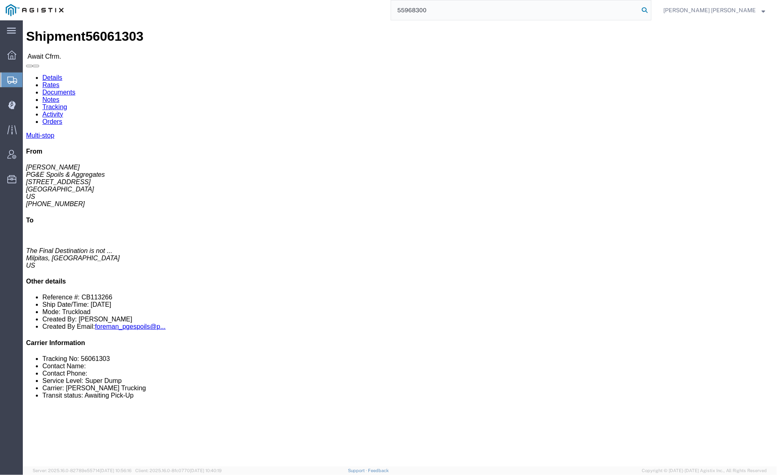
click at [650, 6] on icon at bounding box center [643, 9] width 11 height 11
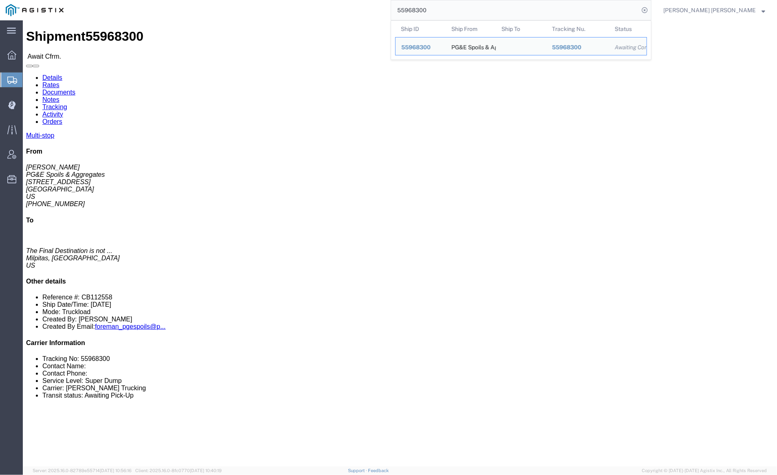
click at [462, 4] on input "55968300" at bounding box center [515, 10] width 248 height 20
paste input "19148"
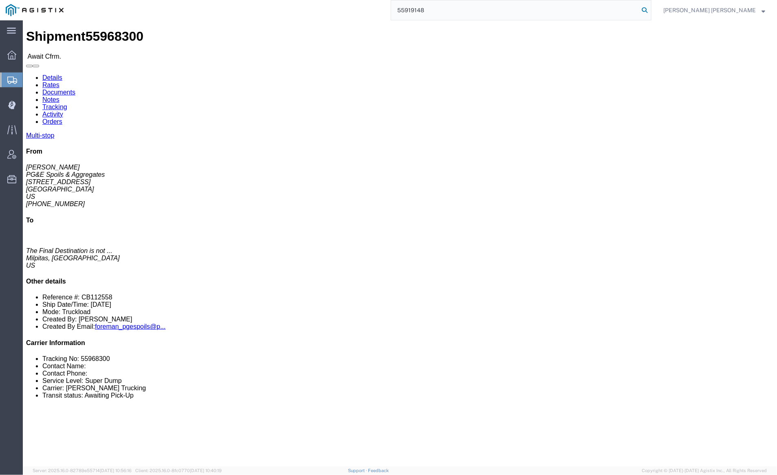
click at [650, 10] on icon at bounding box center [643, 9] width 11 height 11
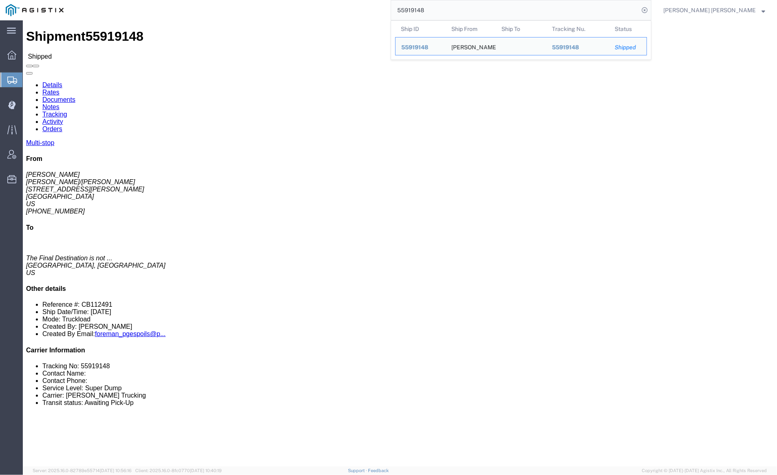
click at [455, 11] on input "55919148" at bounding box center [515, 10] width 248 height 20
paste input "895294"
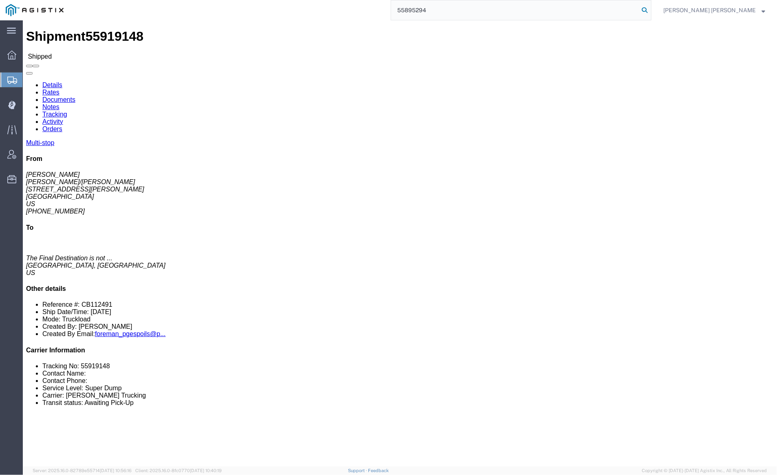
click at [650, 11] on icon at bounding box center [643, 9] width 11 height 11
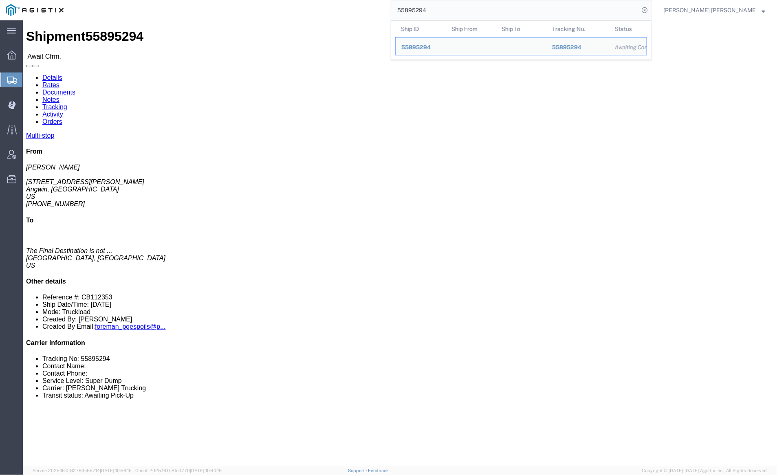
click at [454, 11] on input "55895294" at bounding box center [515, 10] width 248 height 20
paste input "41390"
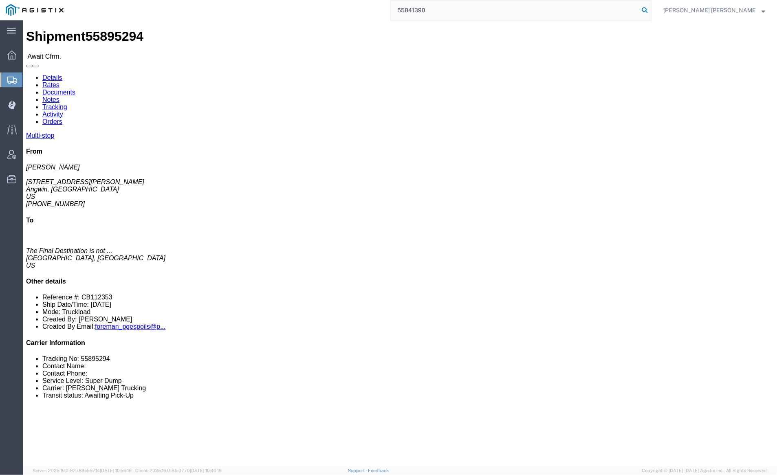
click at [650, 7] on icon at bounding box center [643, 9] width 11 height 11
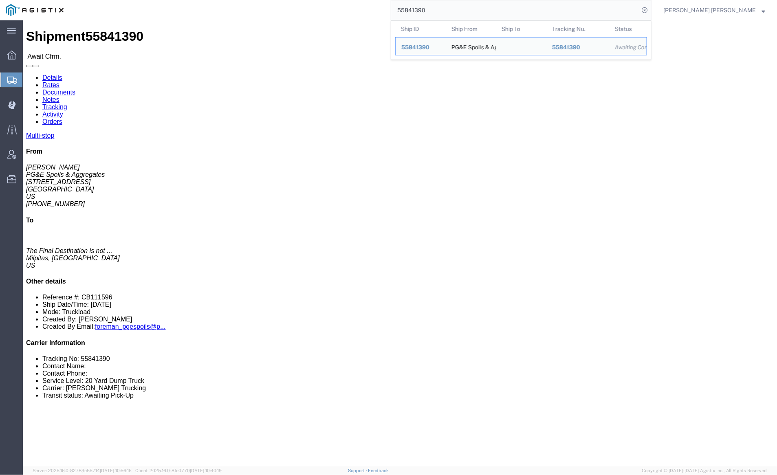
click at [456, 10] on input "55841390" at bounding box center [515, 10] width 248 height 20
paste input "6363972"
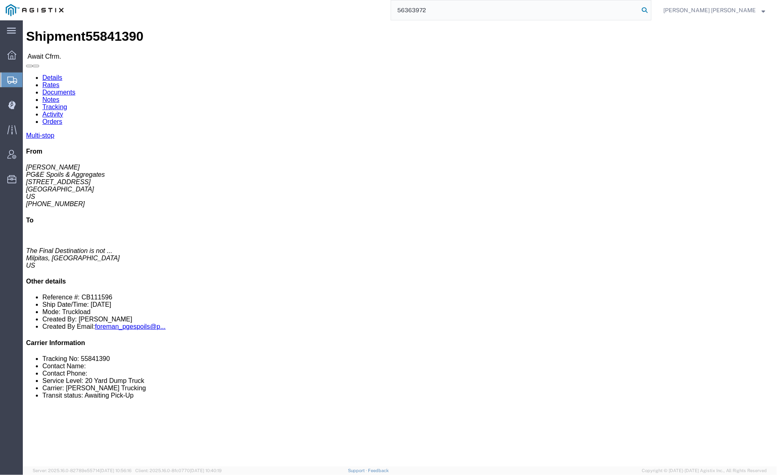
click at [650, 10] on icon at bounding box center [643, 9] width 11 height 11
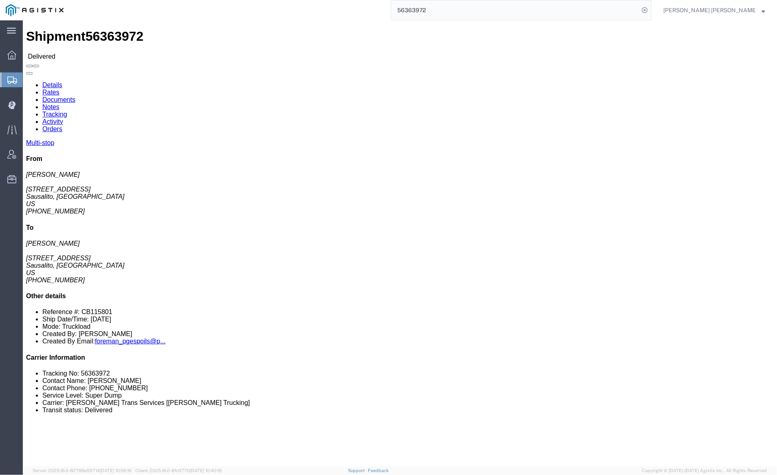
click link "Documents"
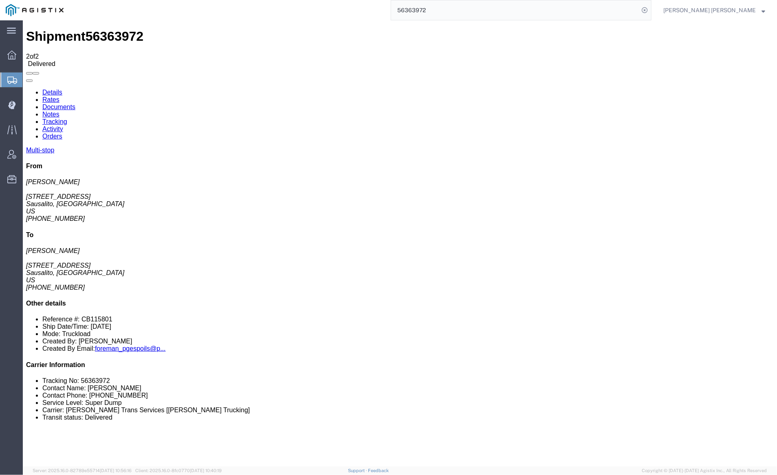
click at [59, 110] on link "Notes" at bounding box center [50, 113] width 17 height 7
click at [460, 9] on input "56363972" at bounding box center [515, 10] width 248 height 20
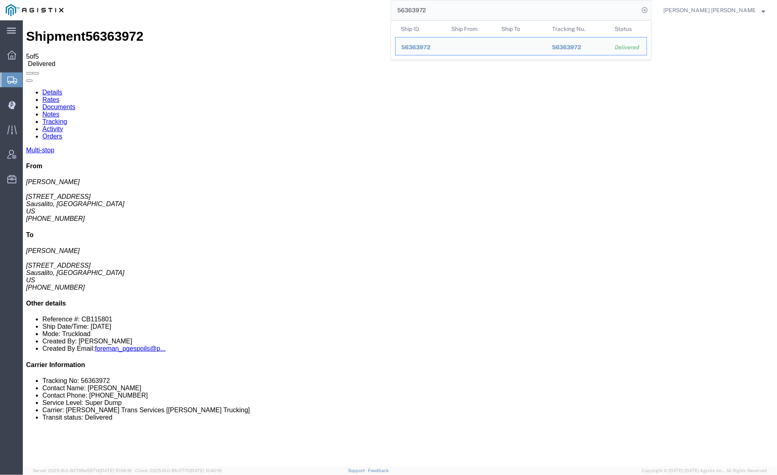
click at [460, 9] on input "56363972" at bounding box center [515, 10] width 248 height 20
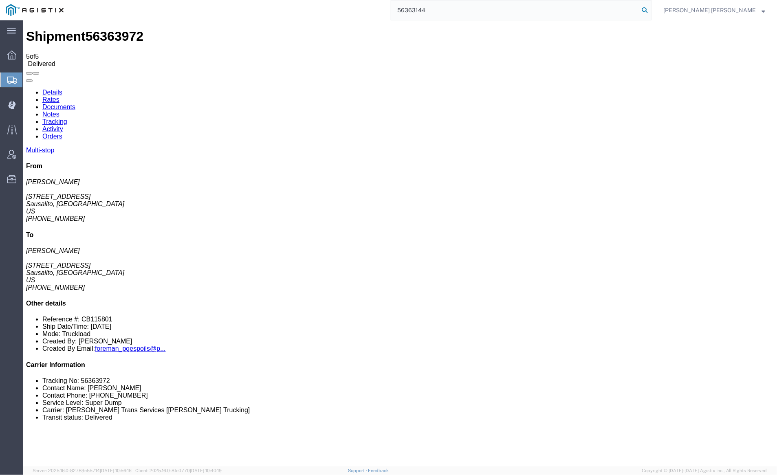
click at [650, 8] on icon at bounding box center [643, 9] width 11 height 11
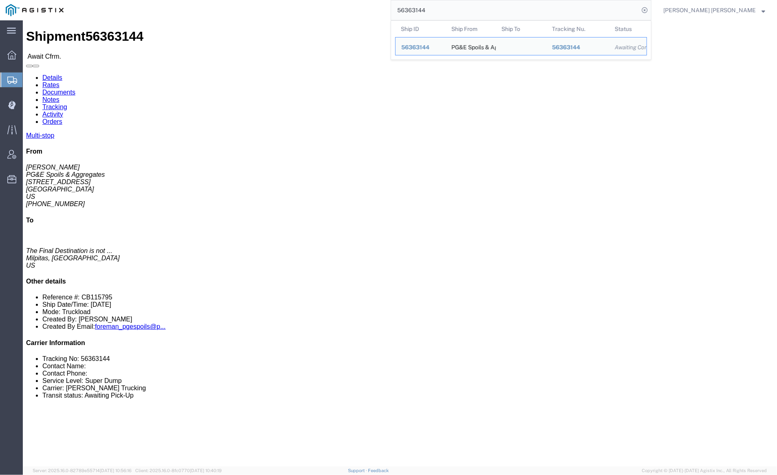
click at [463, 9] on input "56363144" at bounding box center [515, 10] width 248 height 20
paste input "4127"
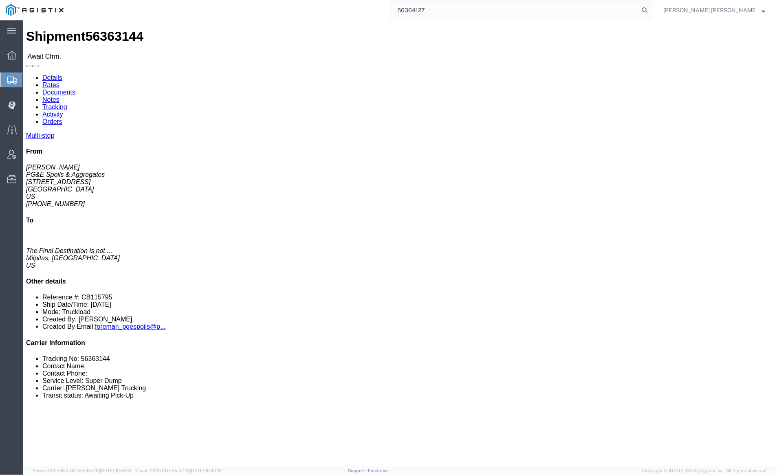
drag, startPoint x: 691, startPoint y: 8, endPoint x: 684, endPoint y: 7, distance: 7.0
click at [650, 8] on icon at bounding box center [643, 9] width 11 height 11
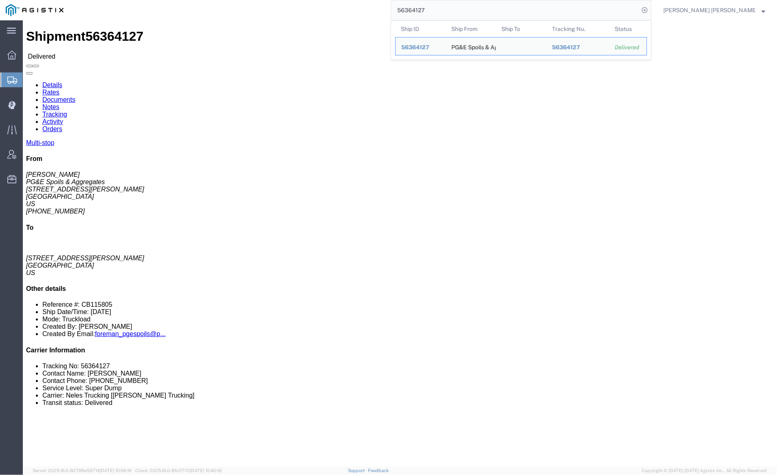
click link "Documents"
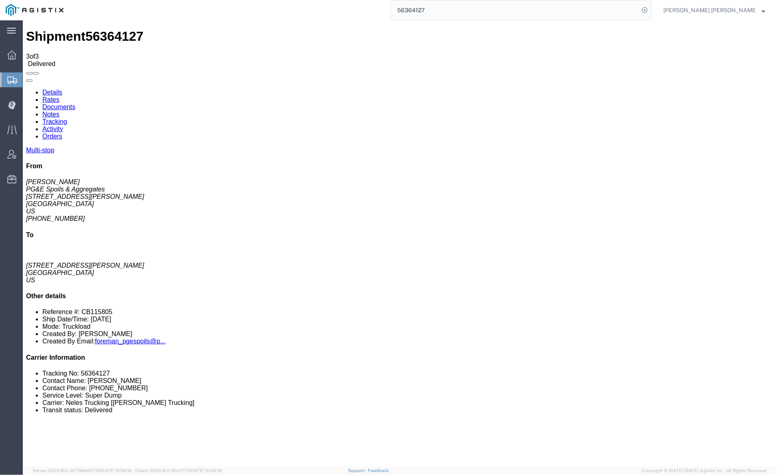
click at [455, 13] on input "56364127" at bounding box center [515, 10] width 248 height 20
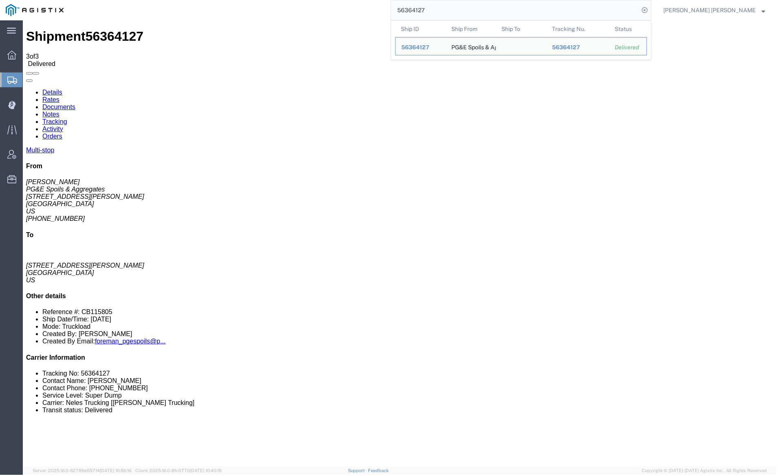
click at [455, 13] on input "56364127" at bounding box center [515, 10] width 248 height 20
paste input "0870"
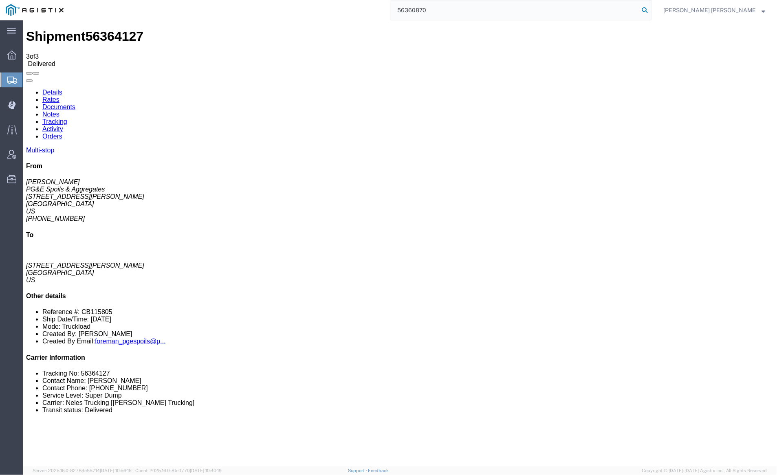
type input "56360870"
click at [650, 9] on icon at bounding box center [643, 9] width 11 height 11
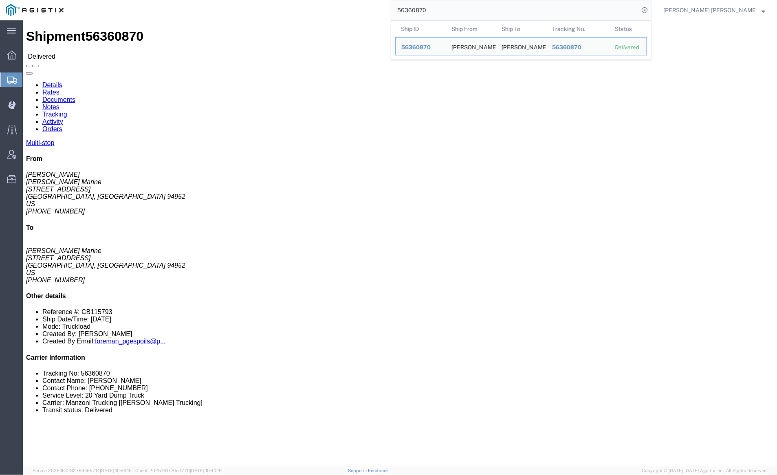
click link "Documents"
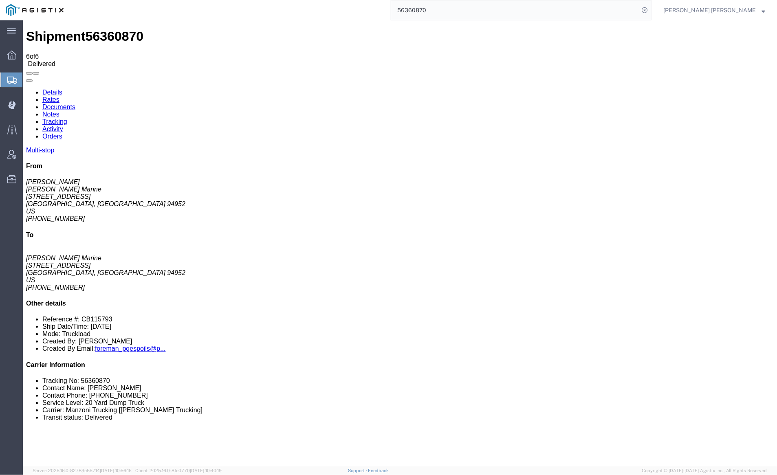
click at [75, 103] on link "Documents" at bounding box center [58, 106] width 33 height 7
click at [59, 110] on link "Notes" at bounding box center [50, 113] width 17 height 7
click at [458, 14] on input "56360870" at bounding box center [515, 10] width 248 height 20
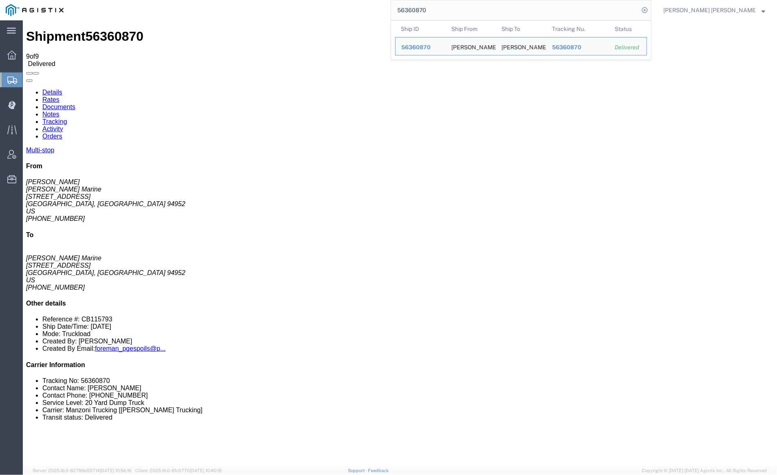
click at [458, 14] on input "56360870" at bounding box center [515, 10] width 248 height 20
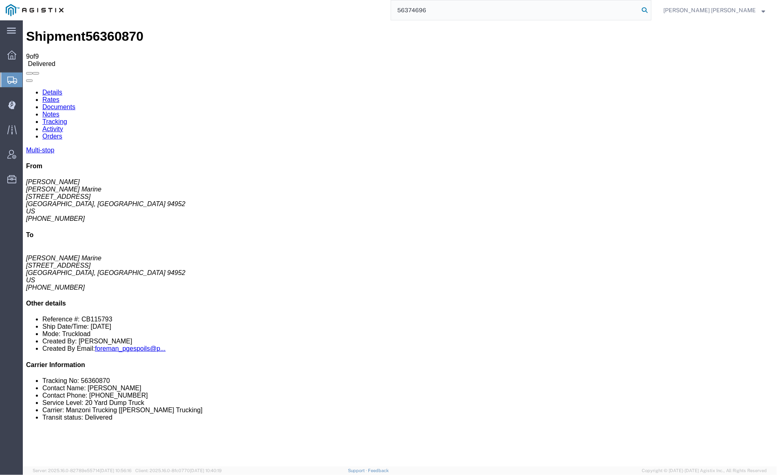
click at [650, 9] on icon at bounding box center [643, 9] width 11 height 11
click at [287, 29] on div "Shipment 56360870 9 of 9 Delivered" at bounding box center [399, 48] width 747 height 38
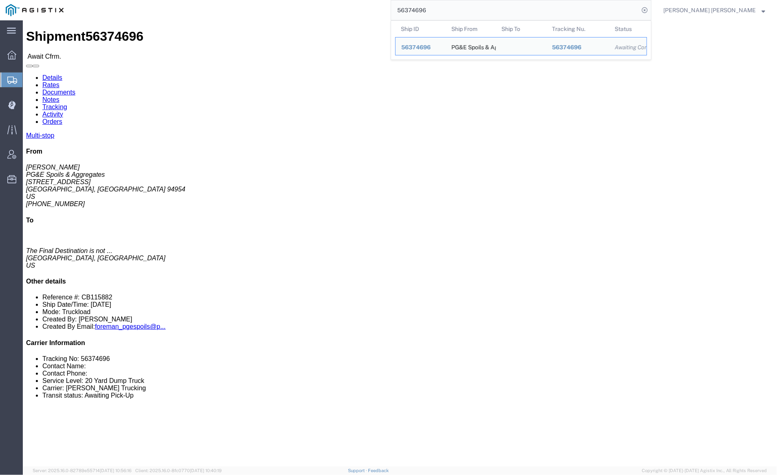
click at [450, 8] on input "56374696" at bounding box center [515, 10] width 248 height 20
paste input "5343"
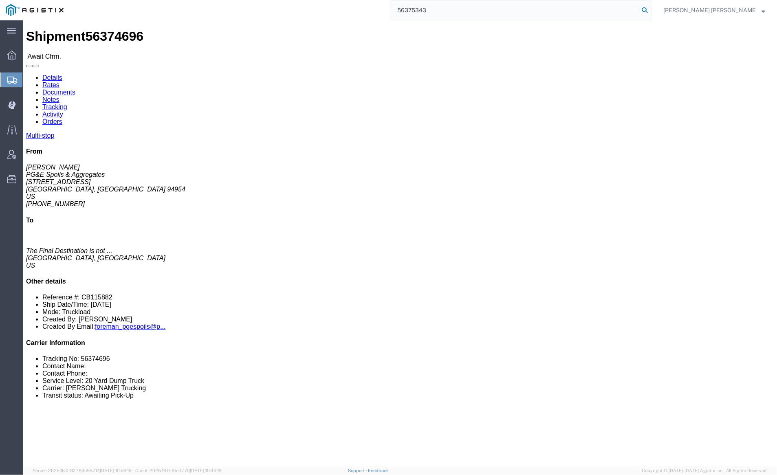
click at [650, 9] on icon at bounding box center [643, 9] width 11 height 11
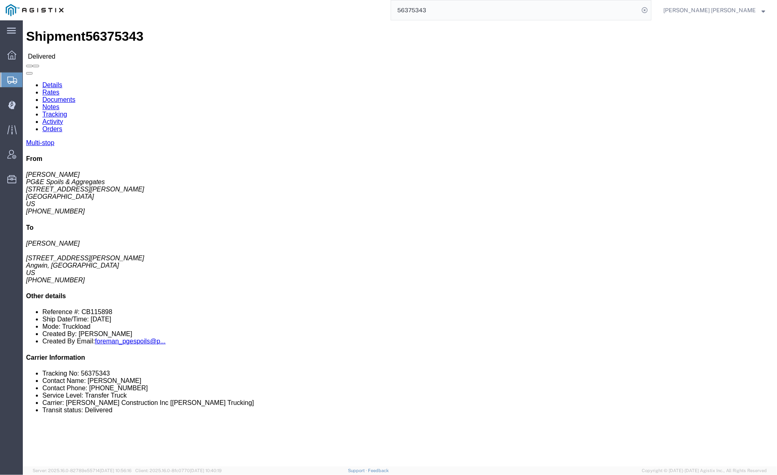
click link "Documents"
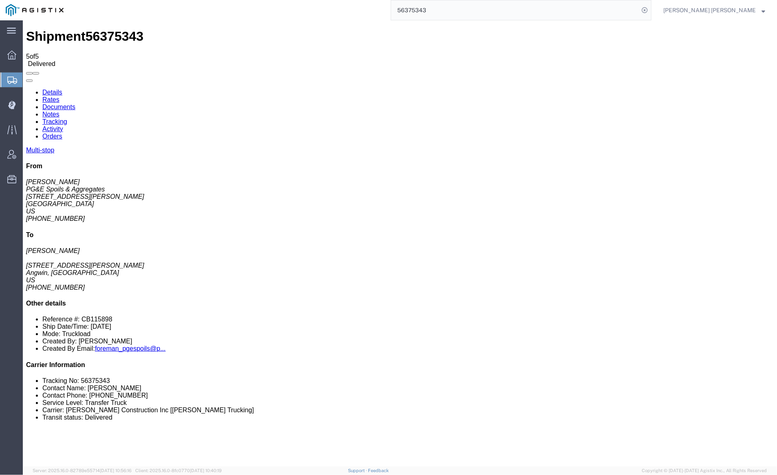
click at [59, 110] on link "Notes" at bounding box center [50, 113] width 17 height 7
click at [452, 10] on input "56375343" at bounding box center [515, 10] width 248 height 20
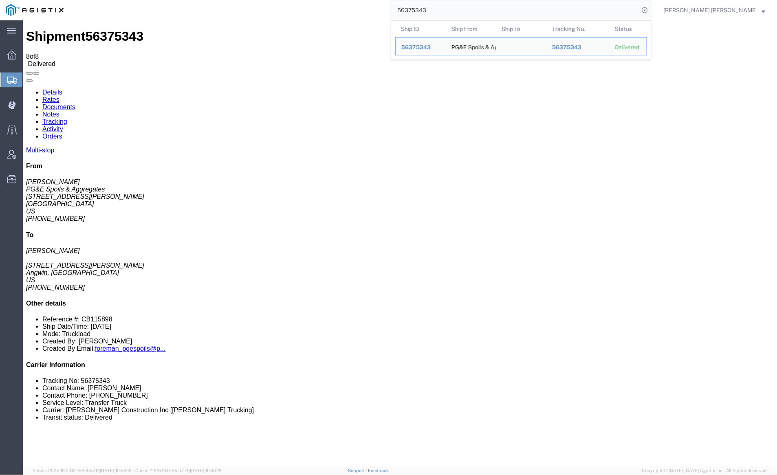
paste input "276"
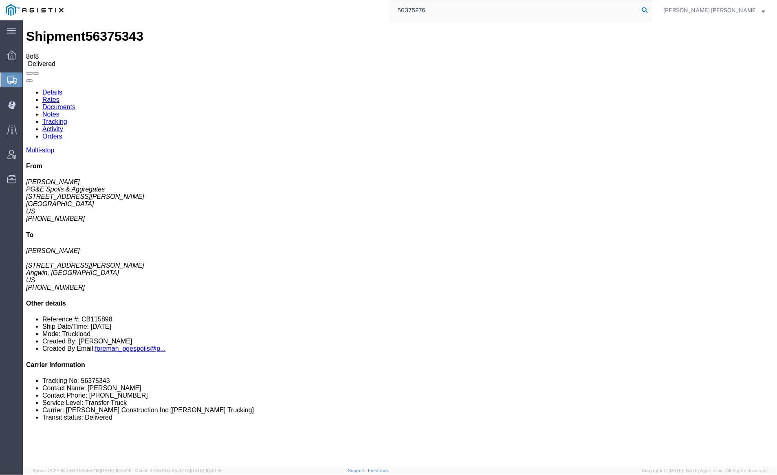
click at [650, 9] on icon at bounding box center [643, 9] width 11 height 11
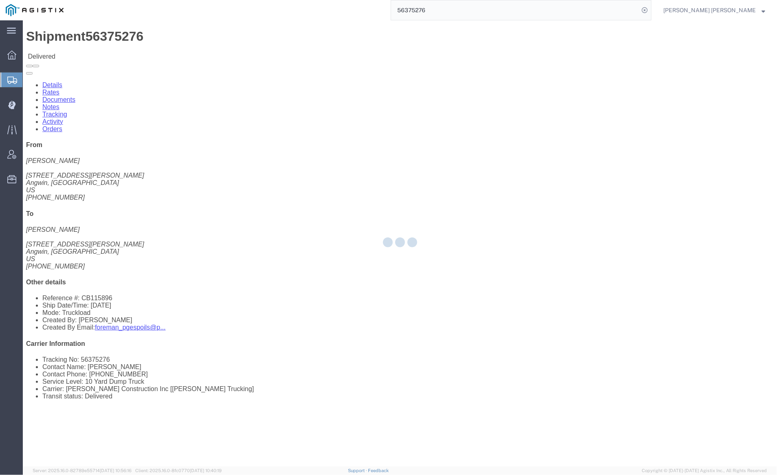
click link "Documents"
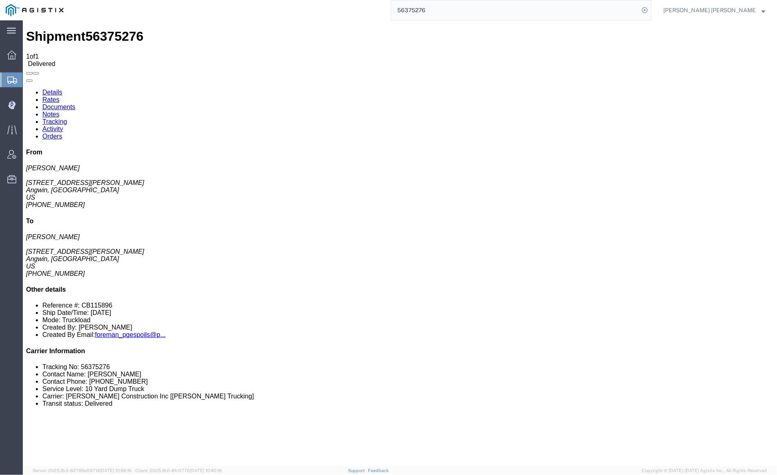
click at [59, 110] on link "Notes" at bounding box center [50, 113] width 17 height 7
click at [453, 8] on input "56375276" at bounding box center [515, 10] width 248 height 20
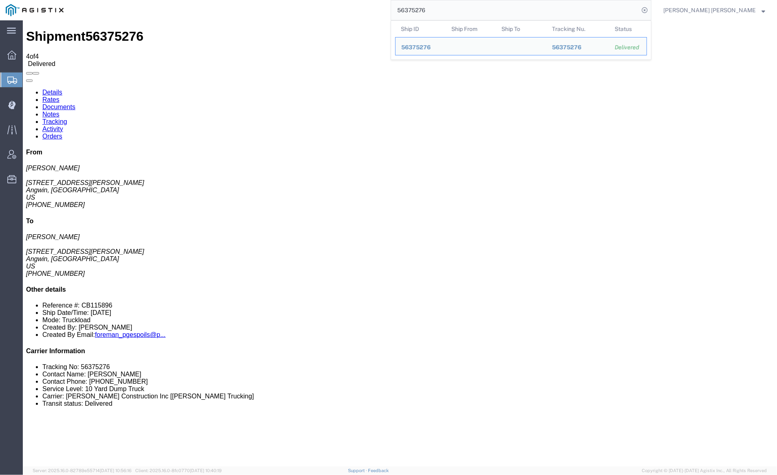
paste input "8"
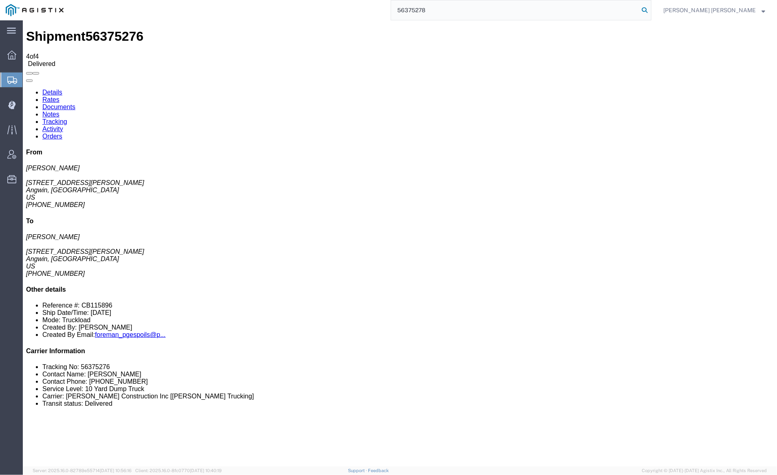
click at [650, 9] on icon at bounding box center [643, 9] width 11 height 11
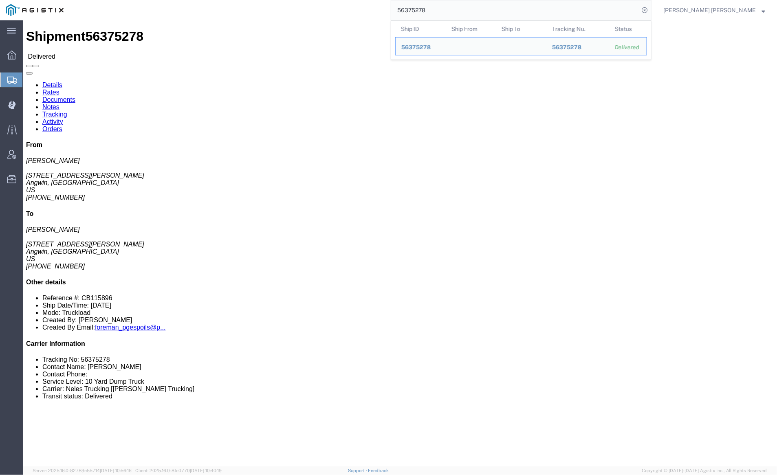
click link "Documents"
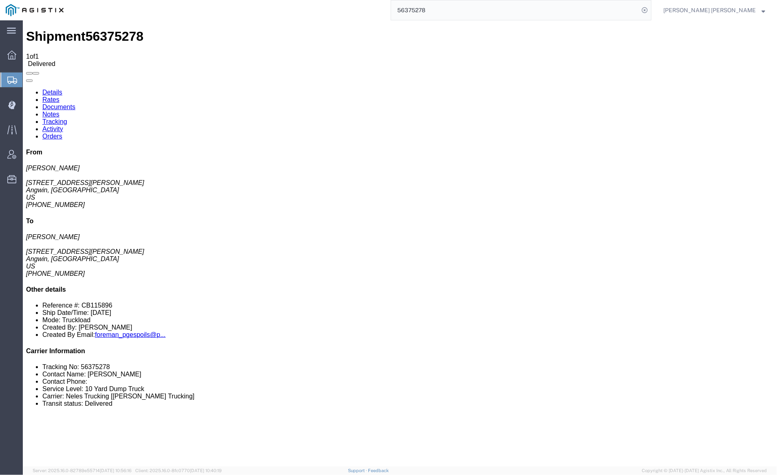
click at [59, 110] on link "Notes" at bounding box center [50, 113] width 17 height 7
click at [457, 9] on input "56375278" at bounding box center [515, 10] width 248 height 20
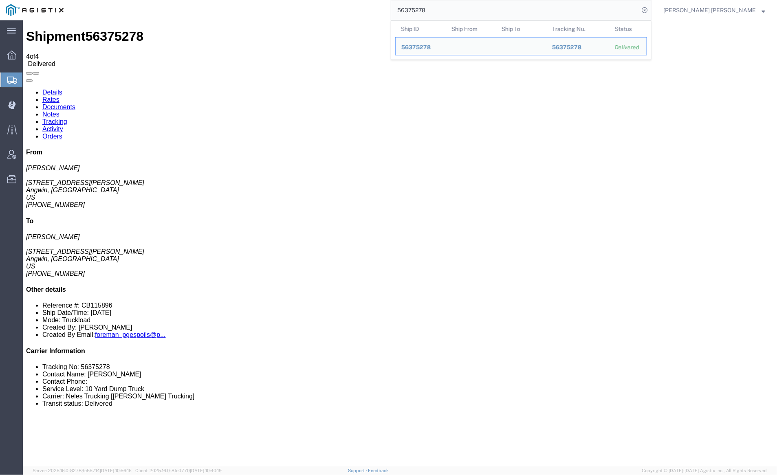
click at [457, 9] on input "56375278" at bounding box center [515, 10] width 248 height 20
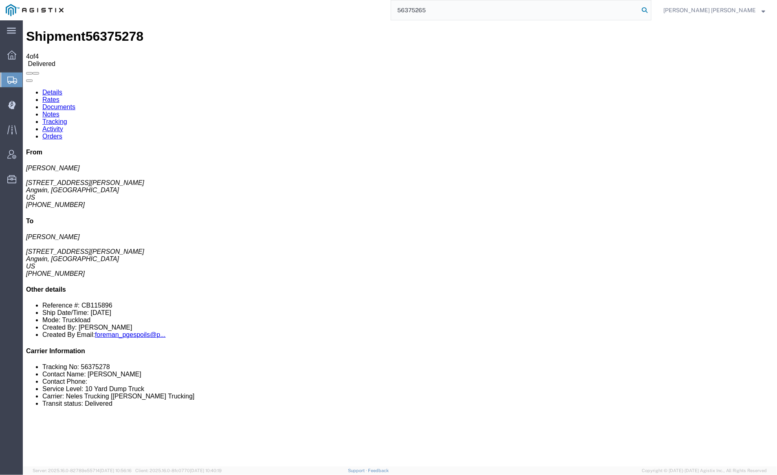
click at [650, 10] on icon at bounding box center [643, 9] width 11 height 11
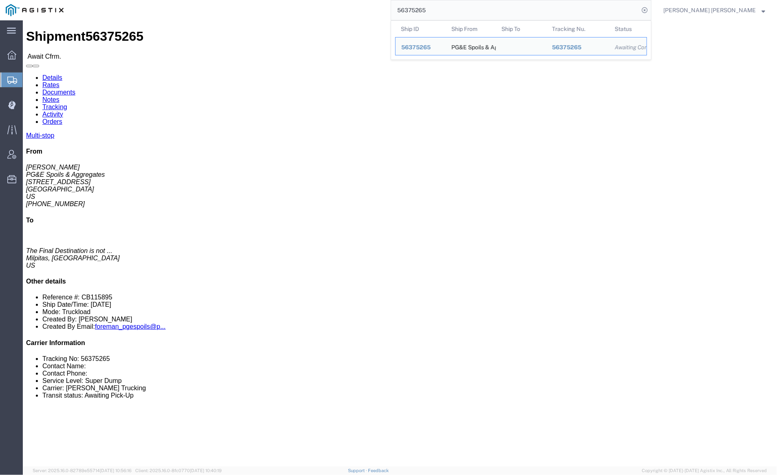
click at [448, 11] on input "56375265" at bounding box center [515, 10] width 248 height 20
paste input "408543"
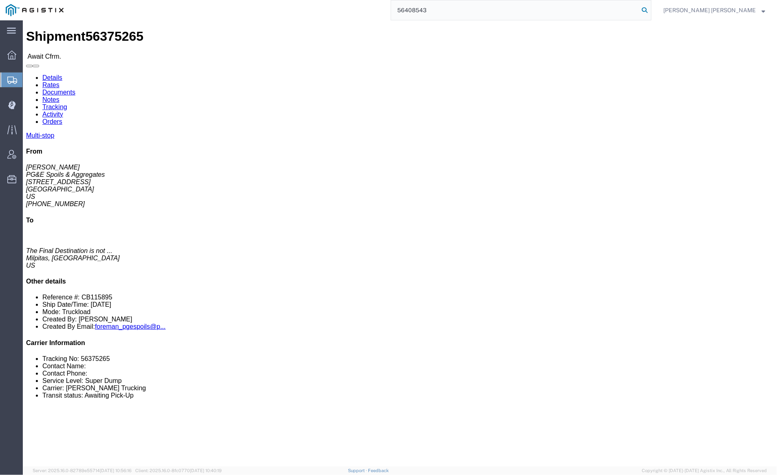
click at [650, 7] on icon at bounding box center [643, 9] width 11 height 11
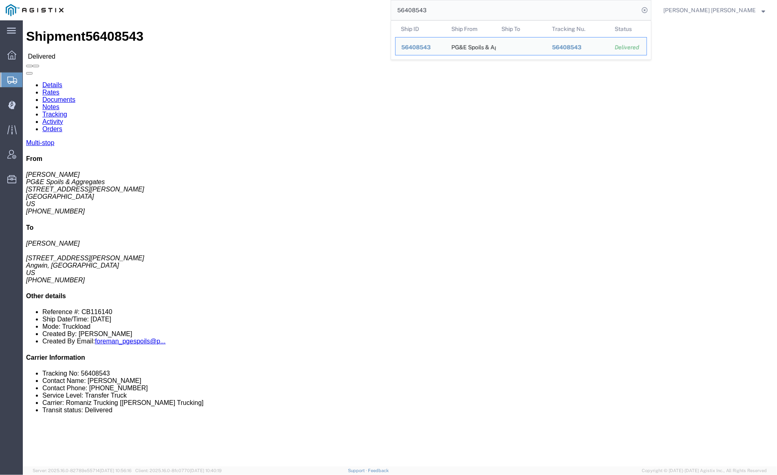
click link "Notes"
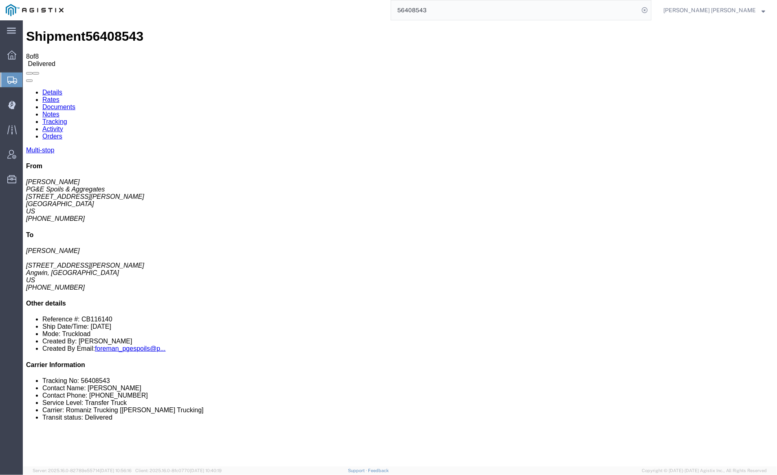
click at [75, 103] on link "Documents" at bounding box center [58, 106] width 33 height 7
click at [456, 11] on input "56408543" at bounding box center [515, 10] width 248 height 20
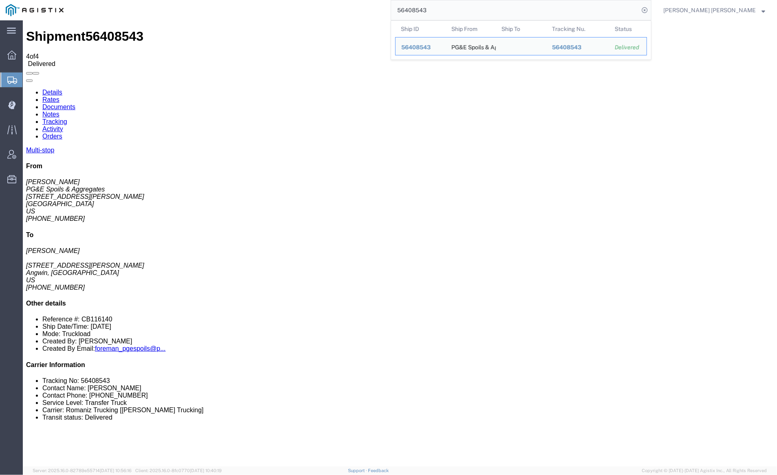
click at [456, 11] on input "56408543" at bounding box center [515, 10] width 248 height 20
paste input "388205"
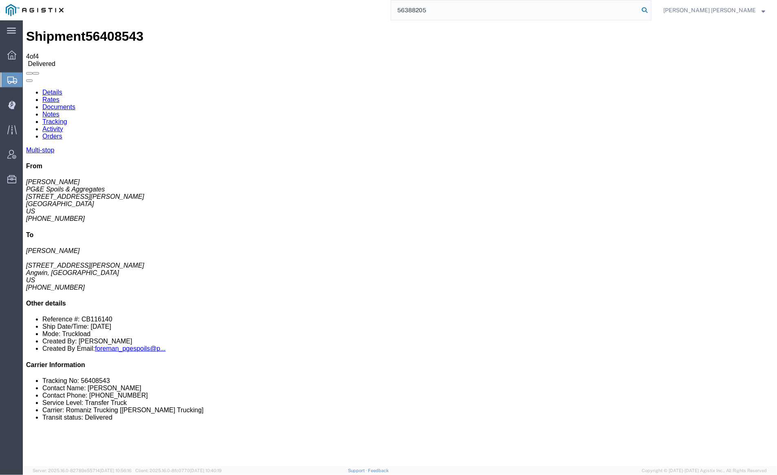
click at [650, 7] on icon at bounding box center [643, 9] width 11 height 11
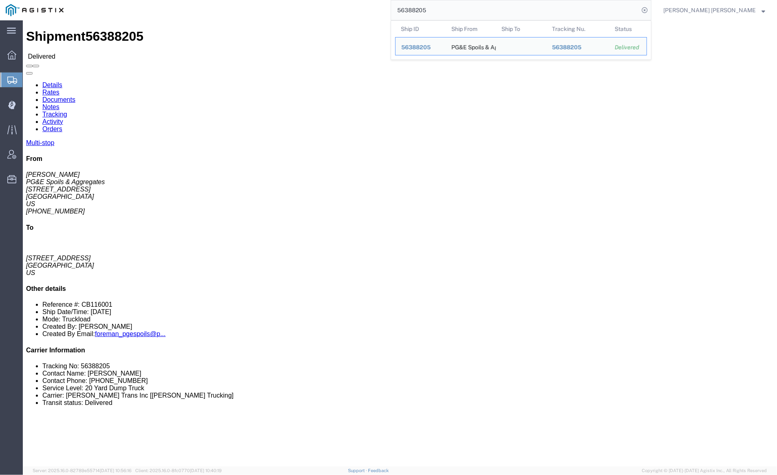
click div
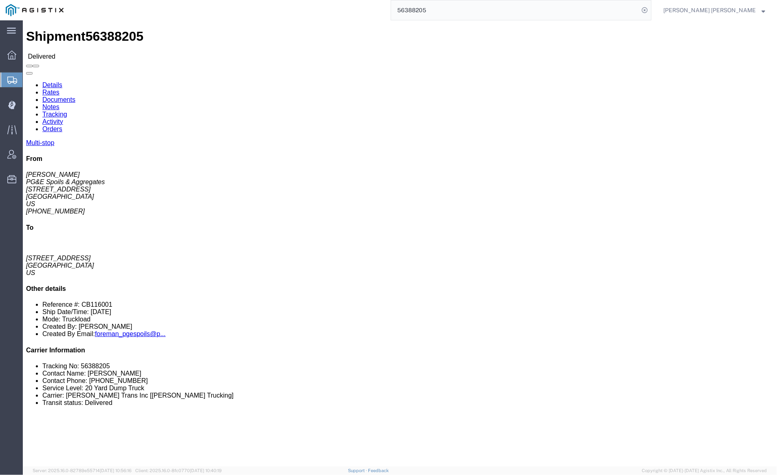
click link "Documents"
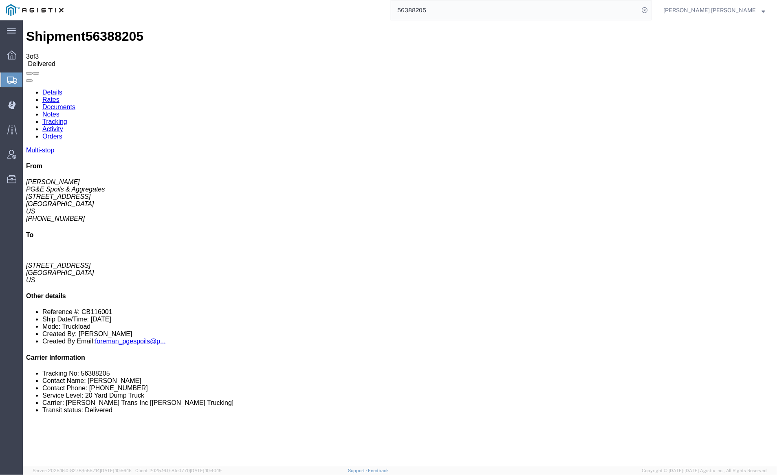
click at [59, 110] on link "Notes" at bounding box center [50, 113] width 17 height 7
click at [452, 7] on input "56388205" at bounding box center [515, 10] width 248 height 20
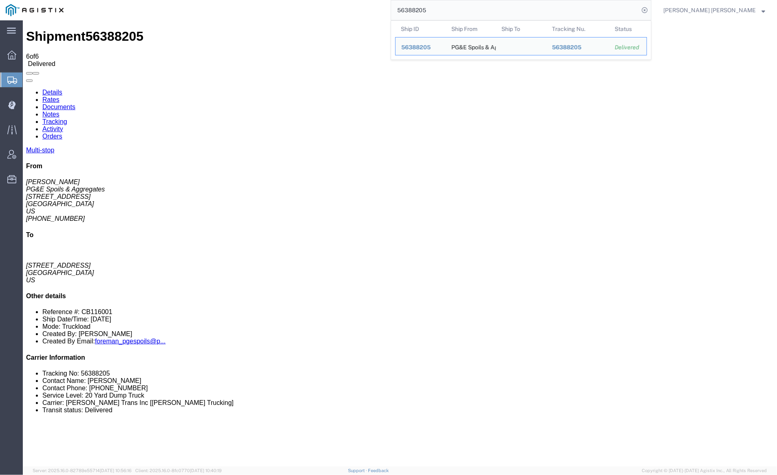
paste input "6"
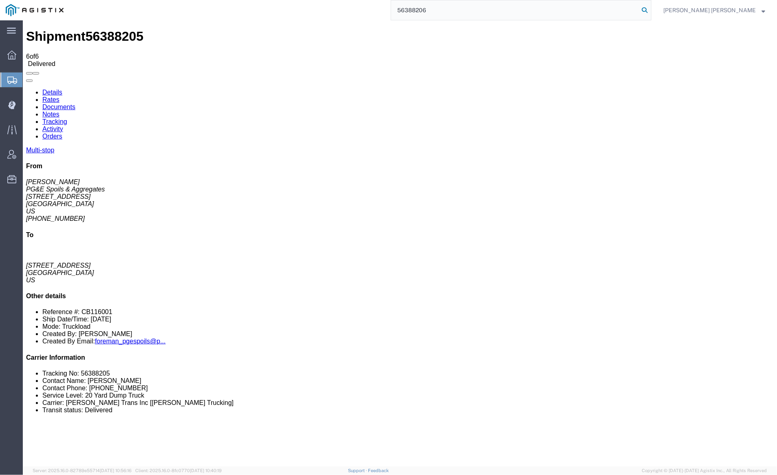
type input "56388206"
click at [650, 6] on icon at bounding box center [643, 9] width 11 height 11
